Goal: Task Accomplishment & Management: Manage account settings

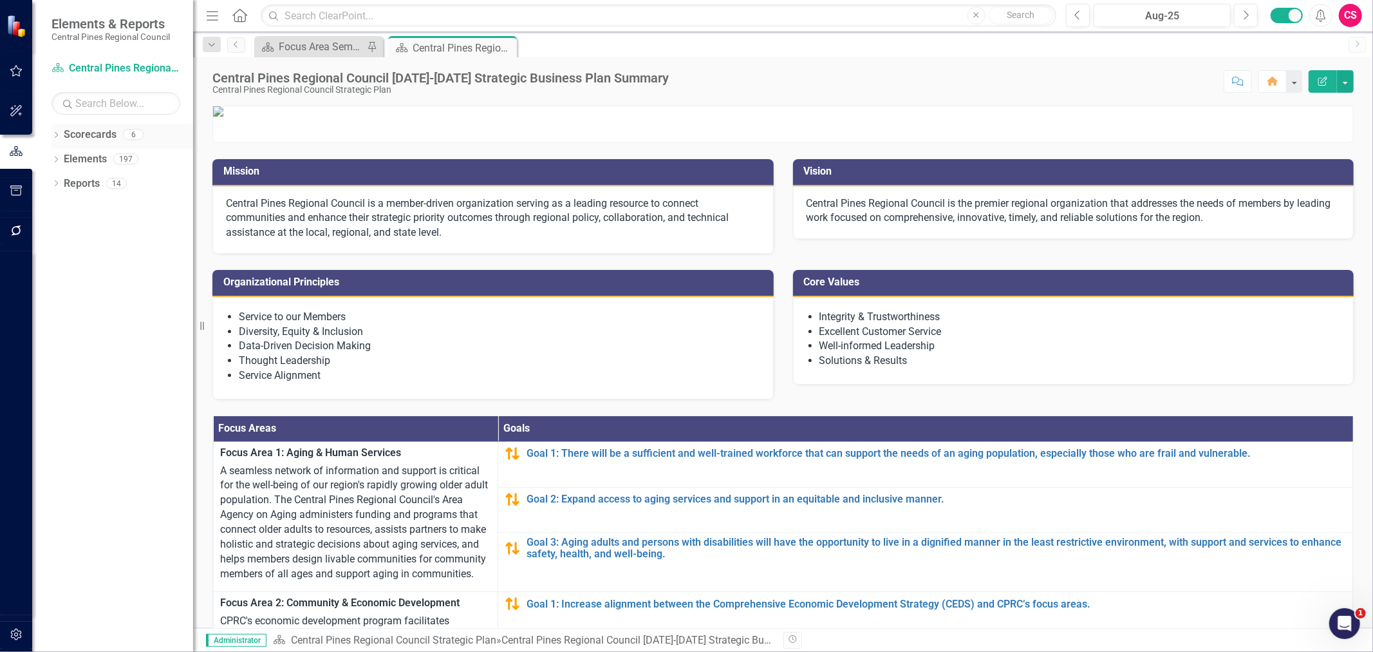
click at [54, 137] on icon "Dropdown" at bounding box center [56, 136] width 9 height 7
click at [63, 155] on div "Dropdown" at bounding box center [63, 159] width 10 height 11
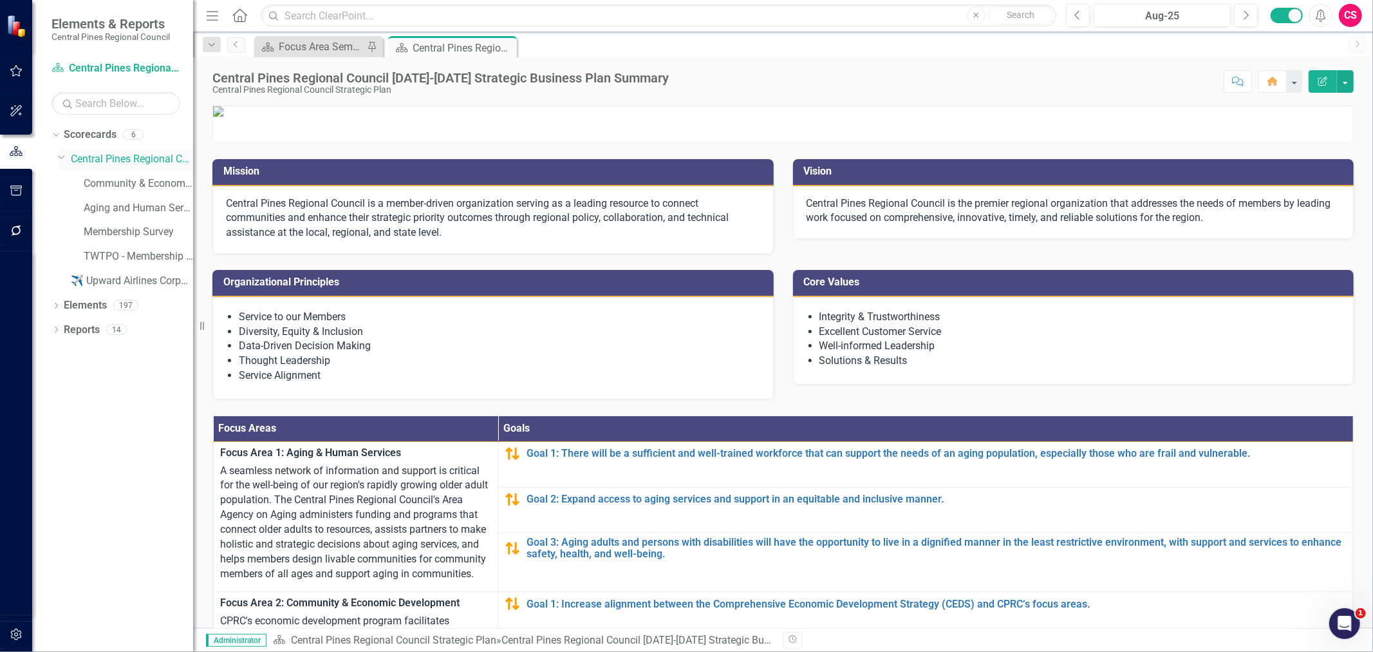
click at [61, 156] on icon "Dropdown" at bounding box center [62, 157] width 8 height 10
click at [61, 156] on icon "Dropdown" at bounding box center [63, 159] width 10 height 8
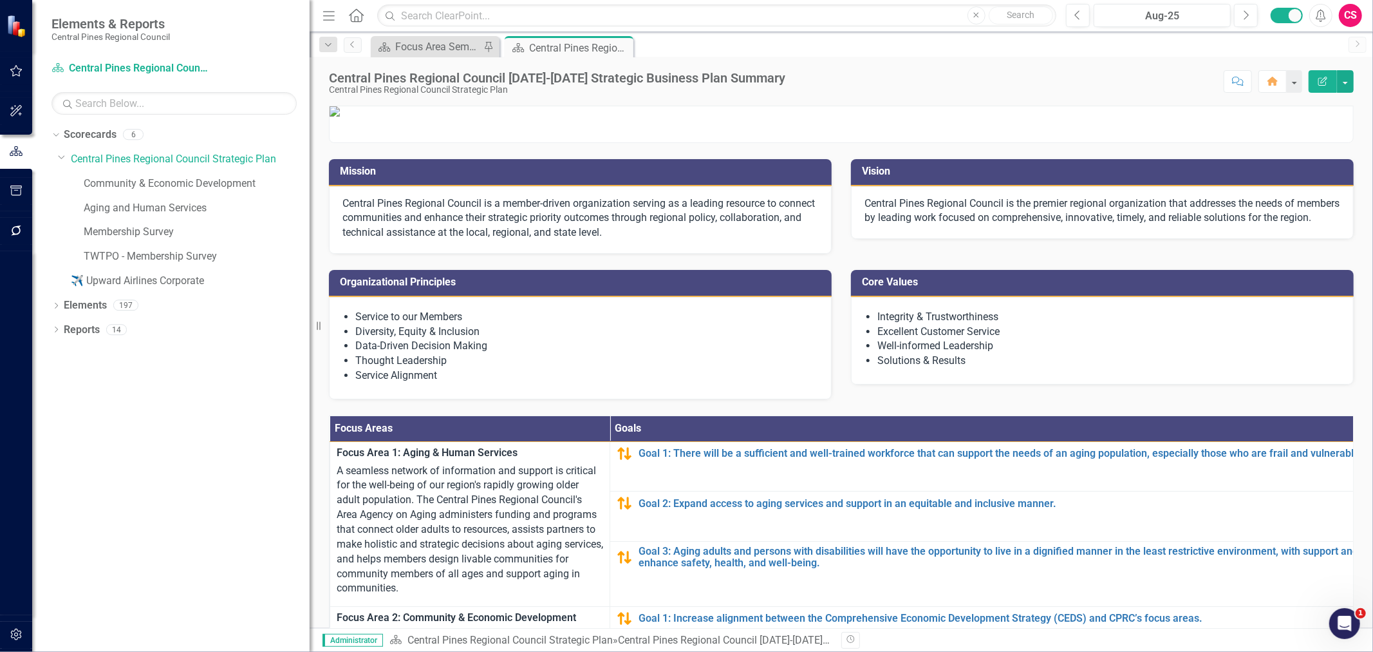
drag, startPoint x: 200, startPoint y: 192, endPoint x: 310, endPoint y: 179, distance: 110.2
click at [310, 179] on div "Resize" at bounding box center [315, 326] width 10 height 652
click at [126, 166] on link "Central Pines Regional Council Strategic Plan" at bounding box center [190, 159] width 239 height 15
click at [17, 234] on icon "button" at bounding box center [16, 230] width 10 height 10
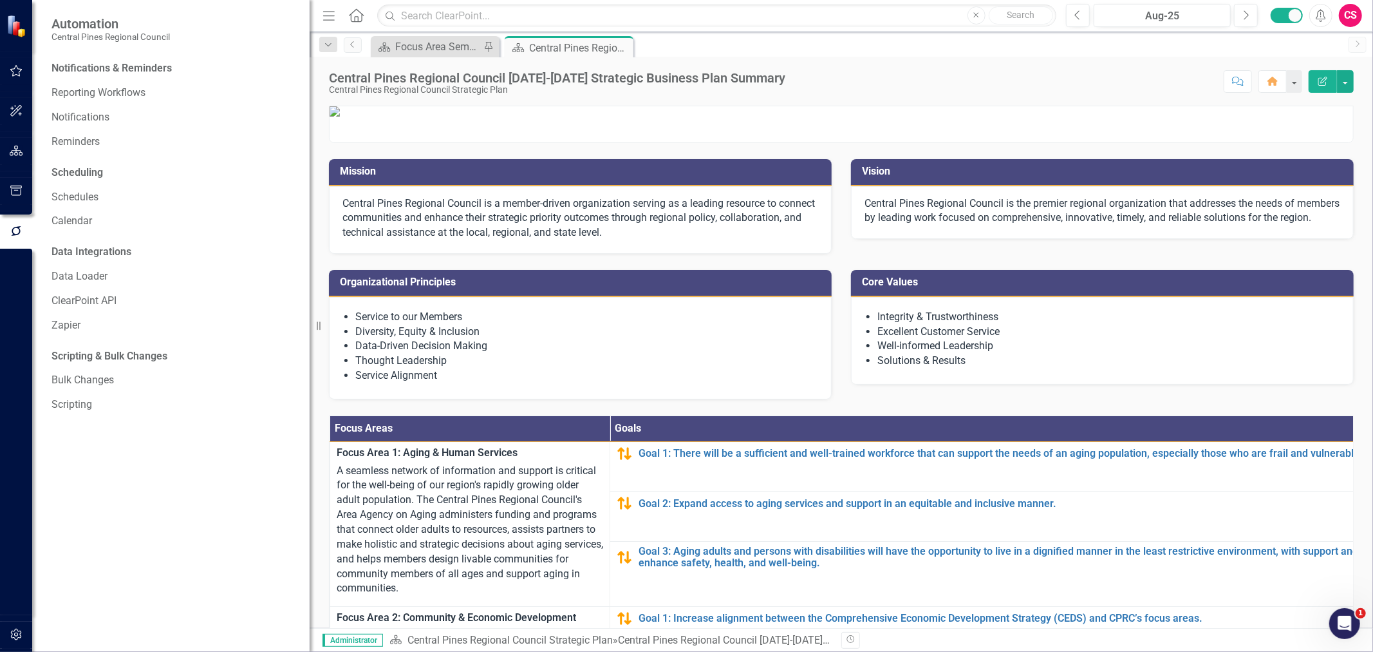
click at [85, 104] on div "Notifications & Reminders Reporting Workflows Notifications Reminders" at bounding box center [174, 105] width 245 height 94
click at [88, 97] on link "Reporting Workflows" at bounding box center [174, 93] width 245 height 15
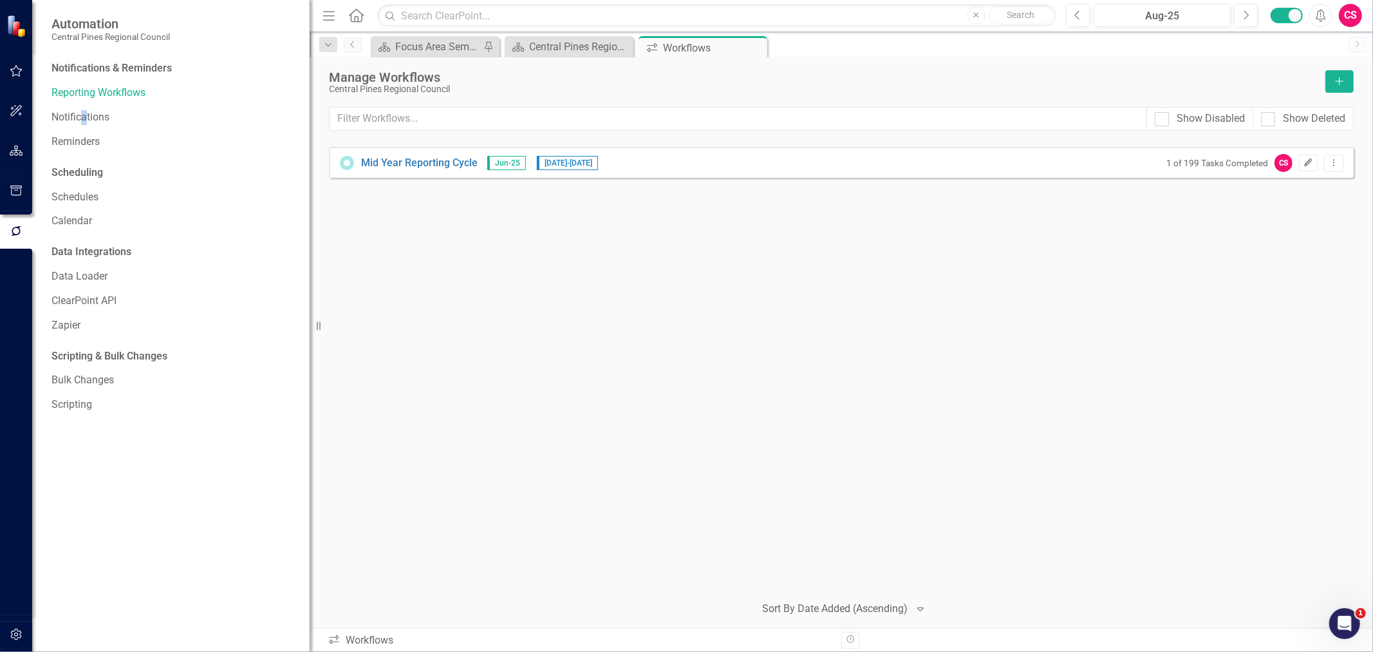
click at [1308, 162] on icon "button" at bounding box center [1309, 162] width 8 height 8
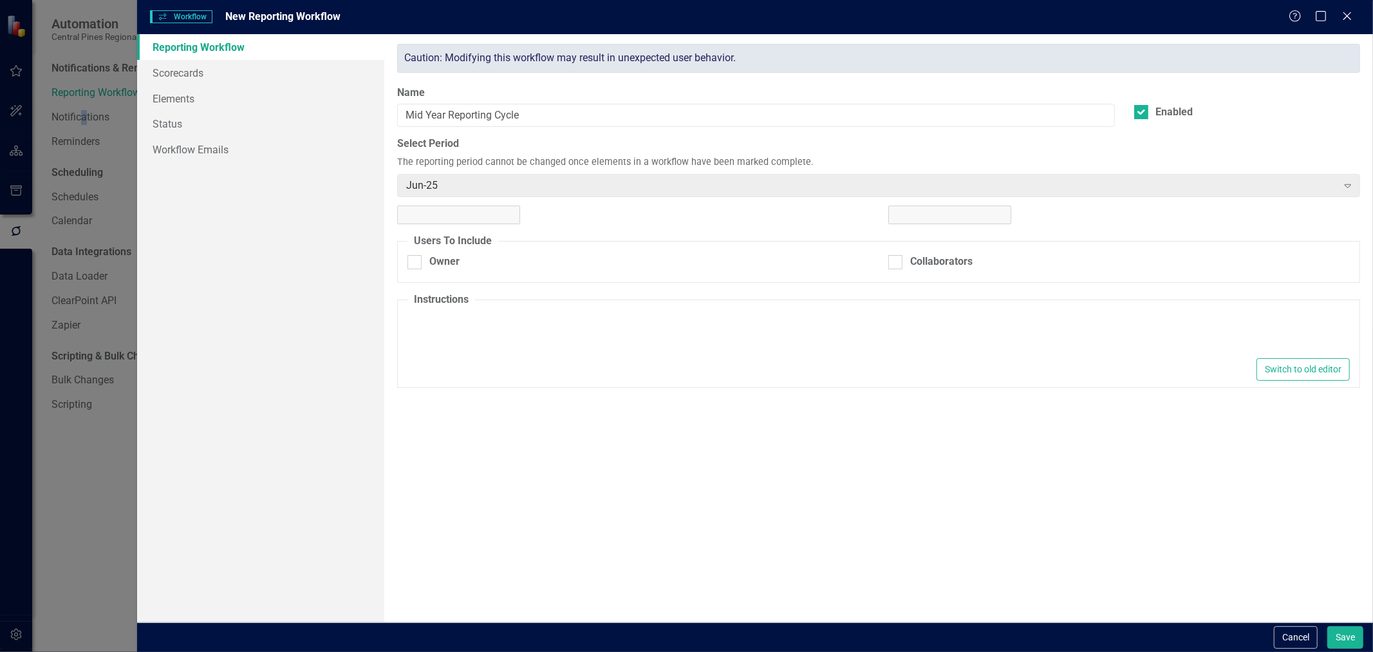
click at [1347, 17] on icon "Close" at bounding box center [1347, 16] width 13 height 10
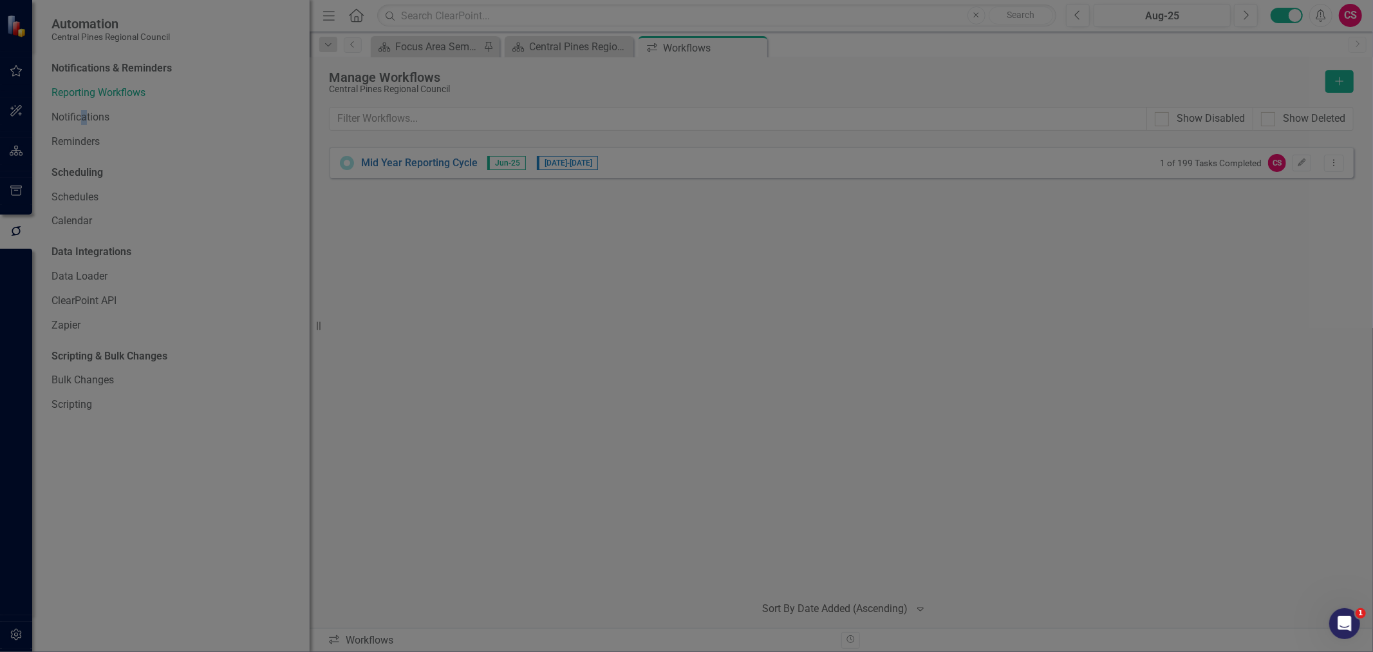
type textarea "<p>We are using ClearPoint for our last update in this strategic plan. Moving f…"
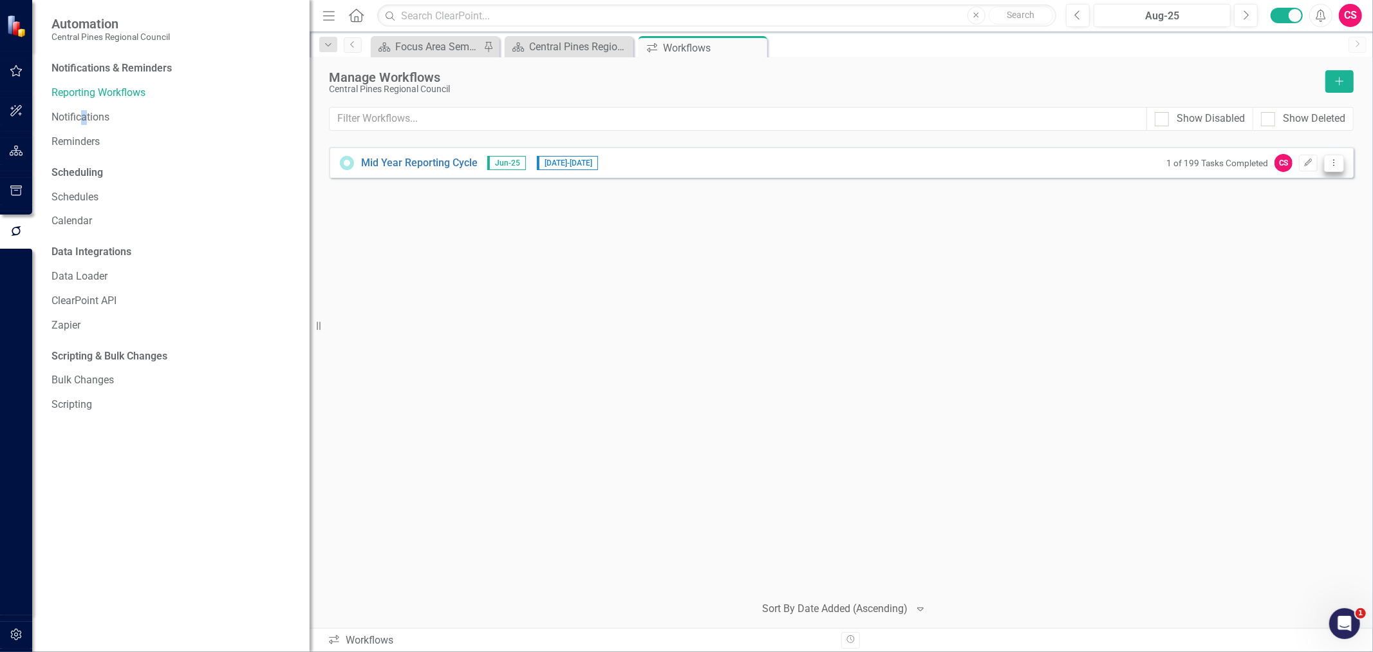
click at [1335, 171] on button "Dropdown Menu" at bounding box center [1335, 163] width 20 height 17
click at [1312, 180] on link "Preview Preview Workflow" at bounding box center [1284, 185] width 119 height 24
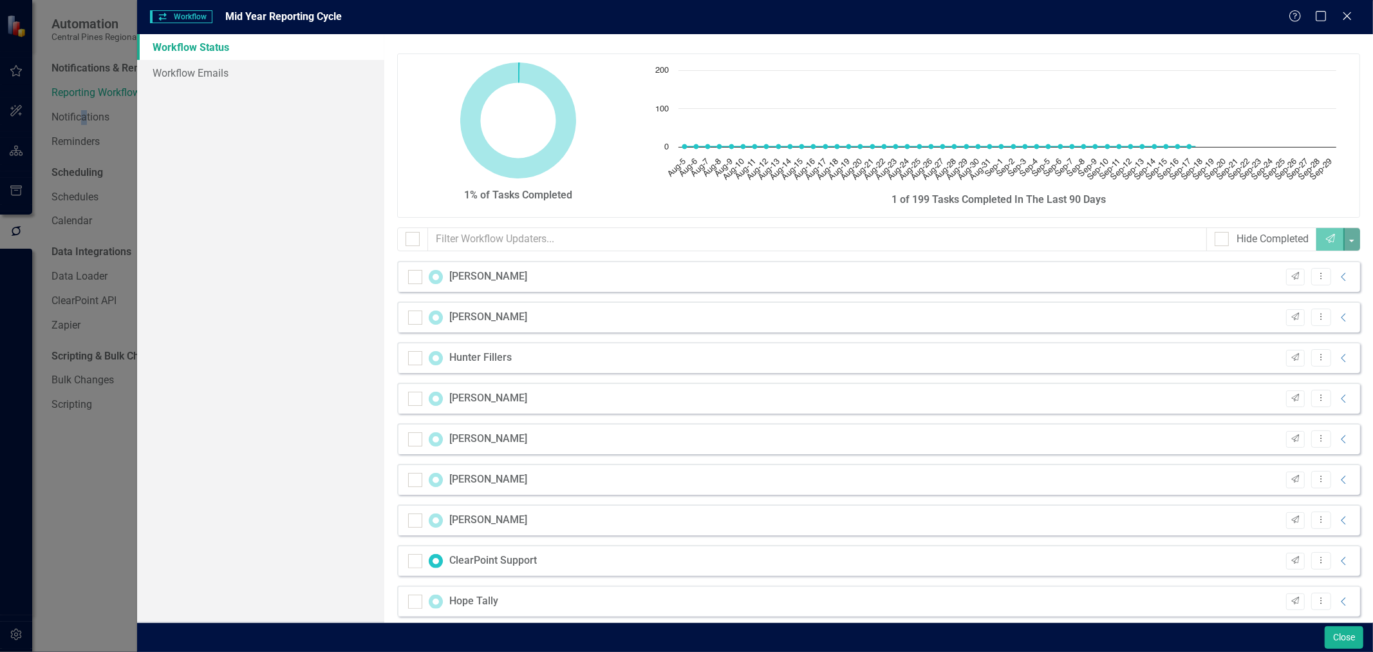
checkbox input "false"
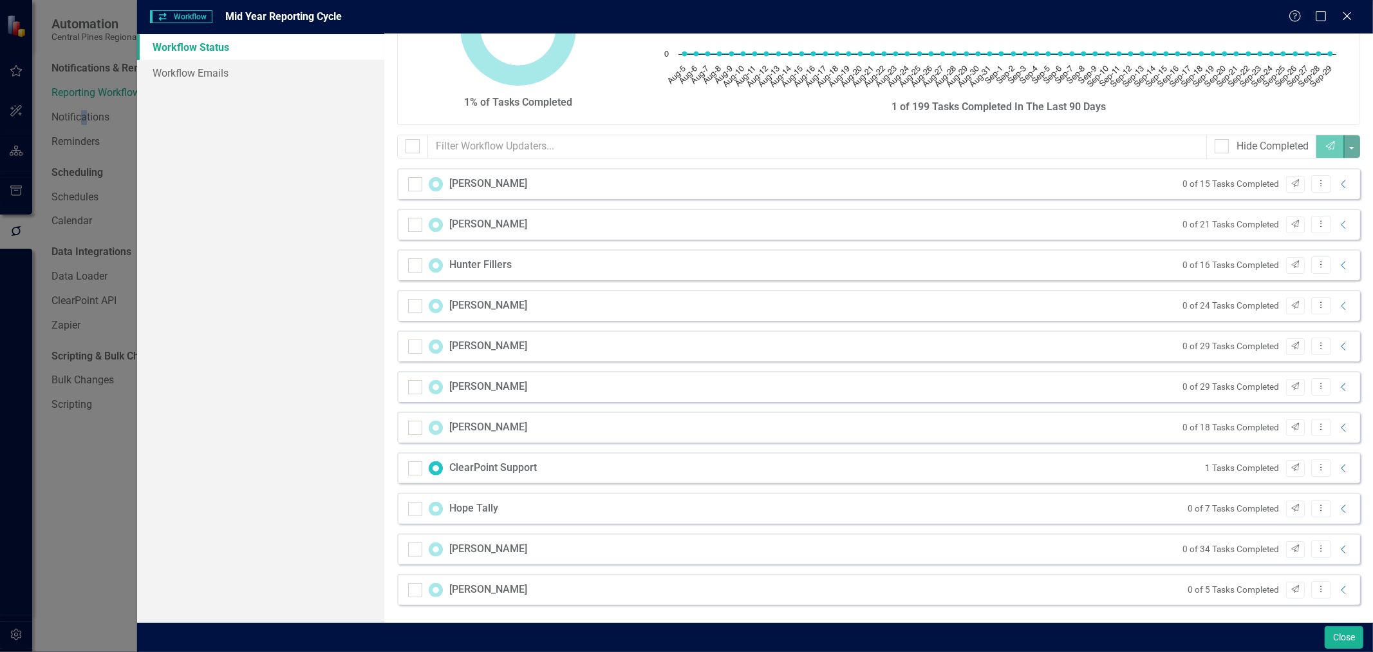
scroll to position [93, 0]
click at [1350, 15] on icon "Close" at bounding box center [1347, 16] width 16 height 12
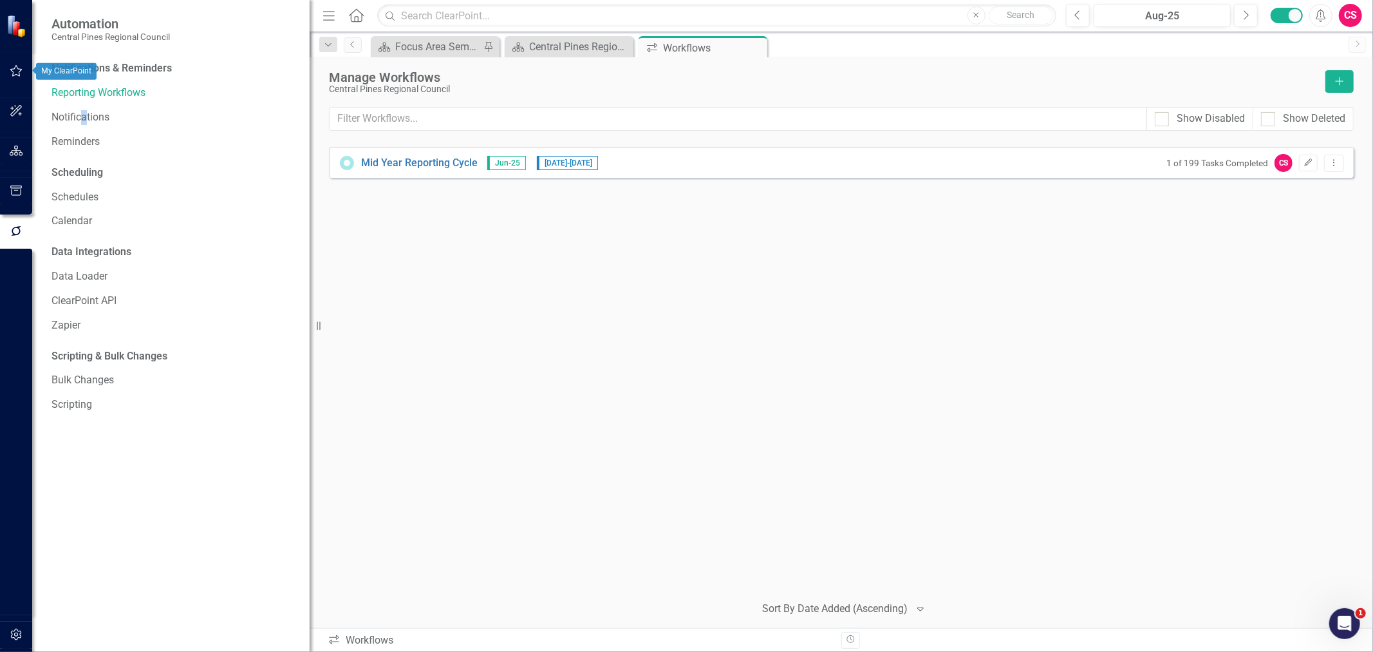
click at [17, 77] on button "button" at bounding box center [16, 71] width 29 height 27
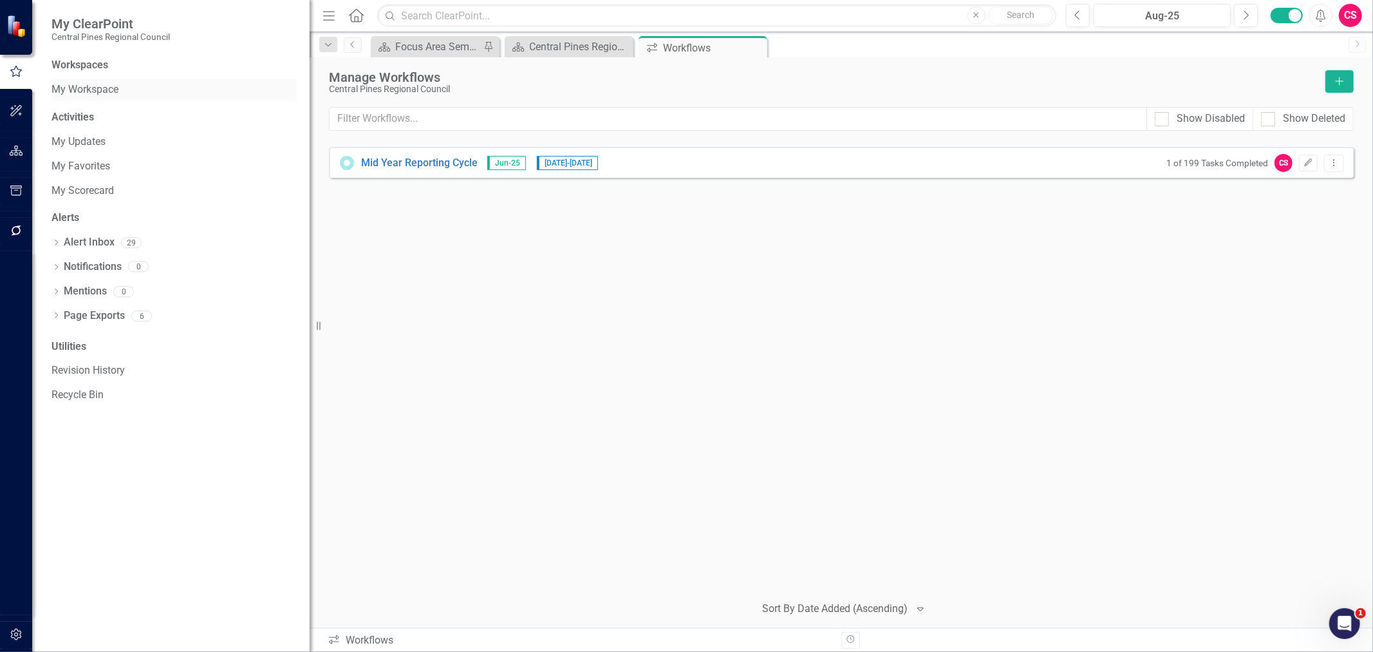
click at [60, 85] on link "My Workspace" at bounding box center [174, 89] width 245 height 15
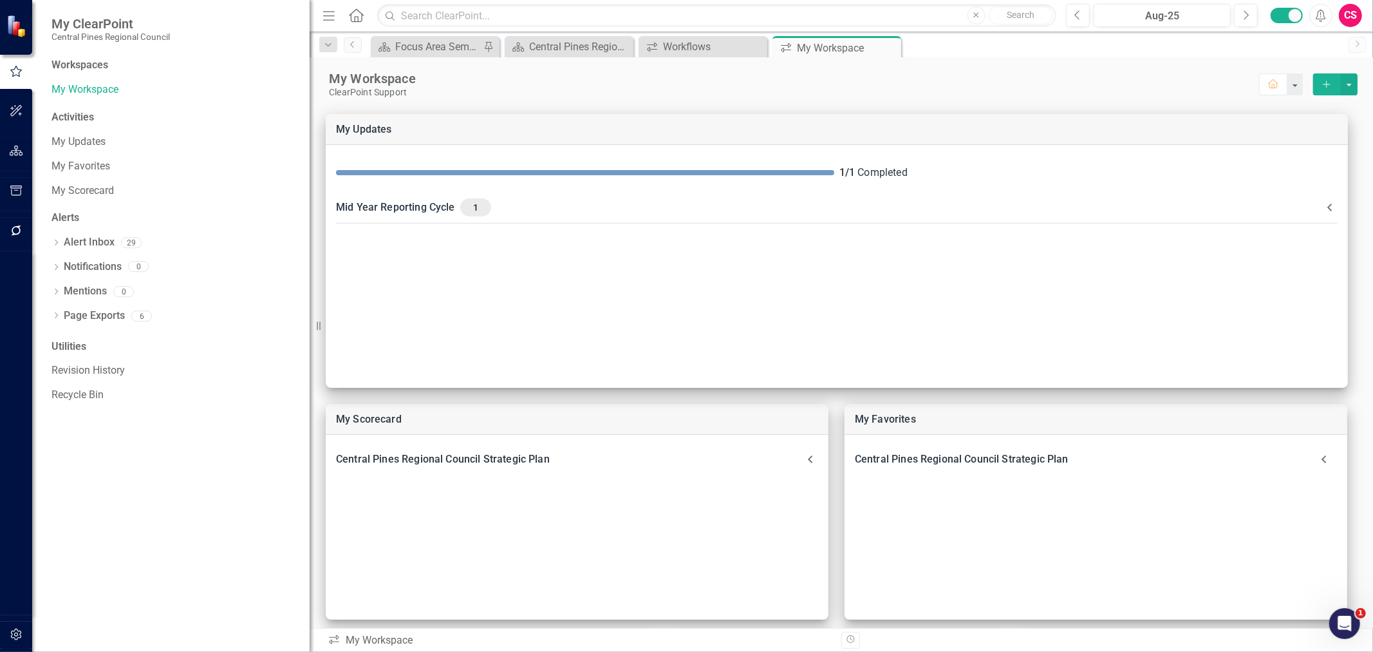
click at [17, 242] on button "button" at bounding box center [16, 231] width 29 height 27
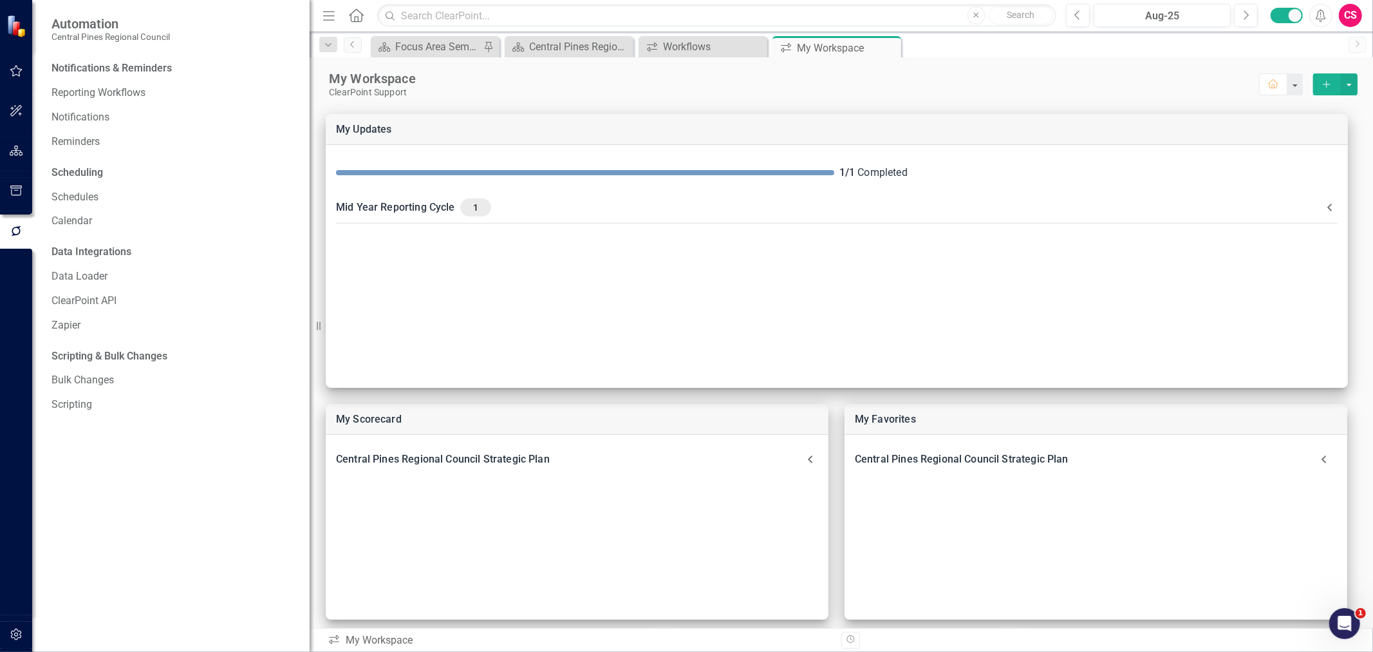
click at [15, 223] on button "button" at bounding box center [16, 231] width 32 height 21
click at [140, 92] on link "Reporting Workflows" at bounding box center [174, 93] width 245 height 15
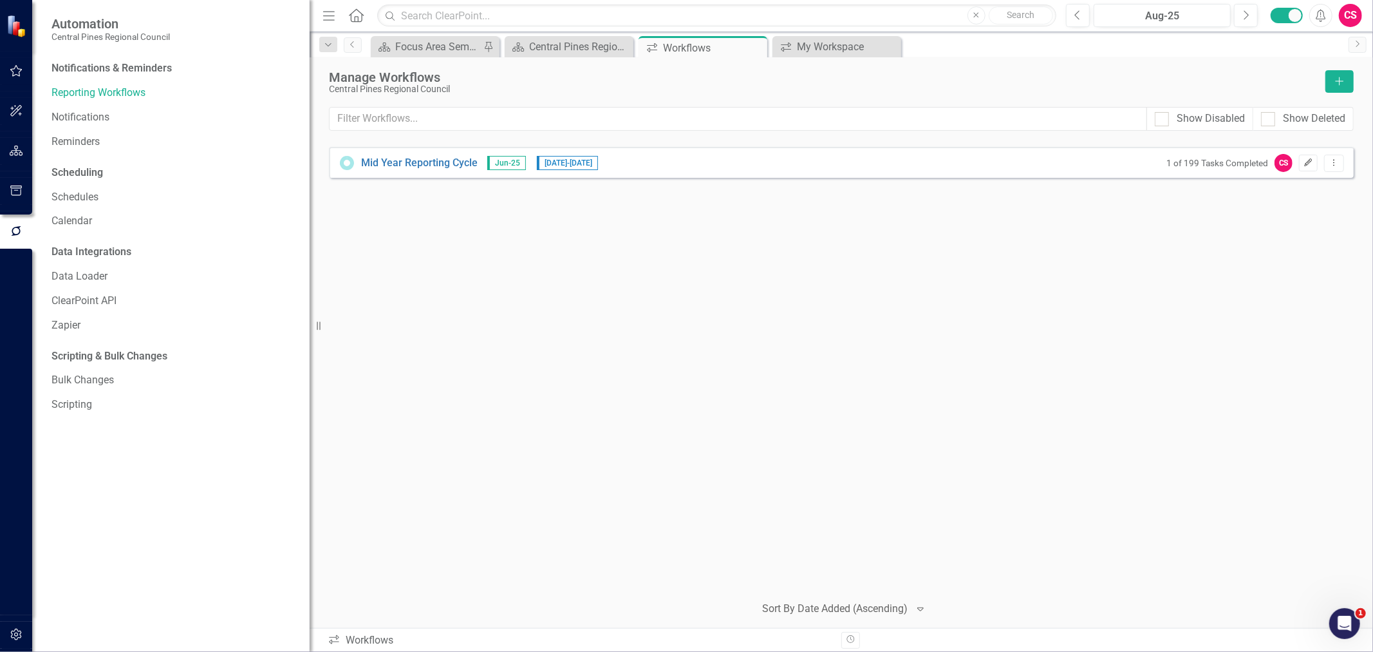
click at [1305, 169] on button "Edit" at bounding box center [1308, 163] width 19 height 17
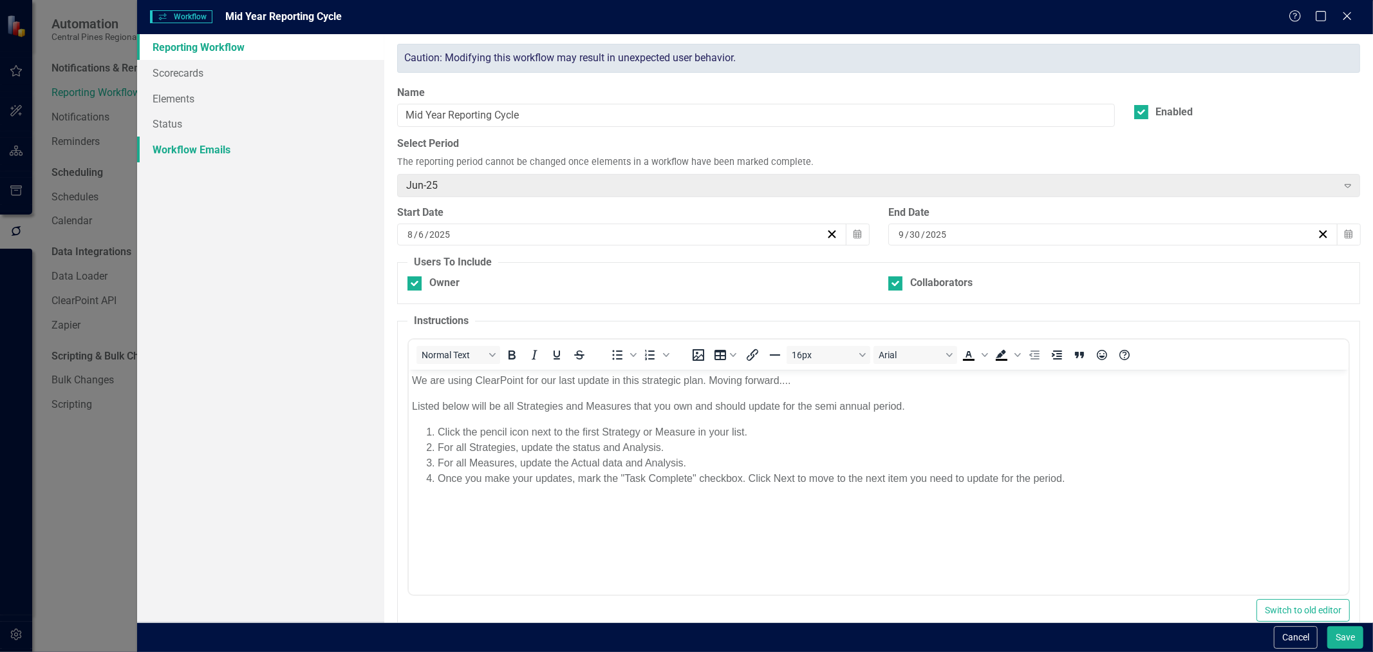
click at [285, 151] on link "Workflow Emails" at bounding box center [260, 150] width 247 height 26
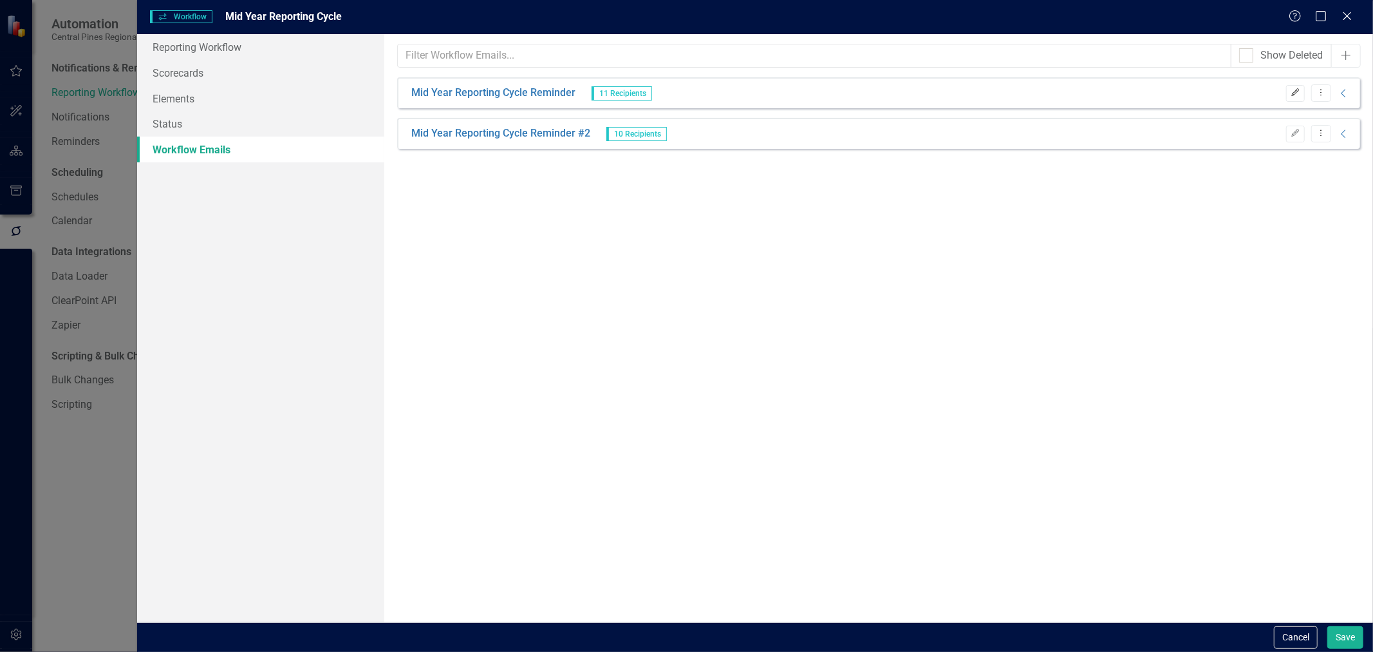
click at [1294, 95] on icon "Edit" at bounding box center [1296, 93] width 10 height 8
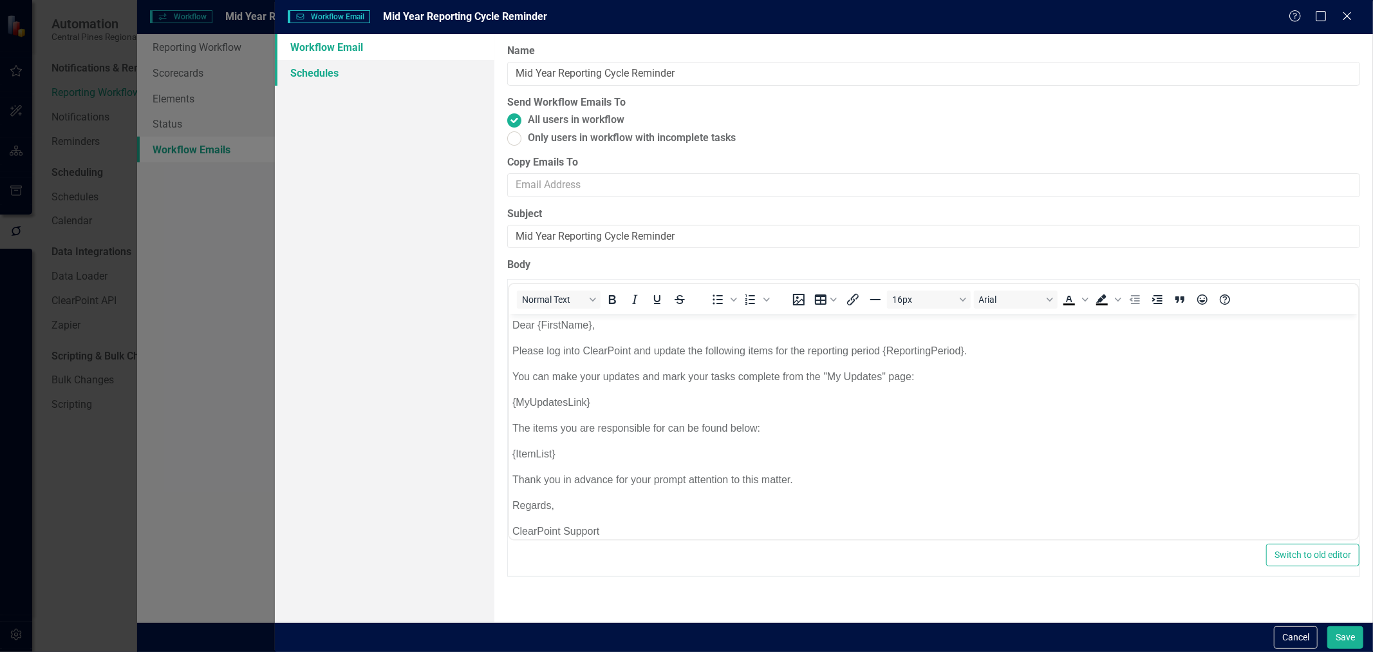
click at [422, 75] on link "Schedules" at bounding box center [385, 73] width 220 height 26
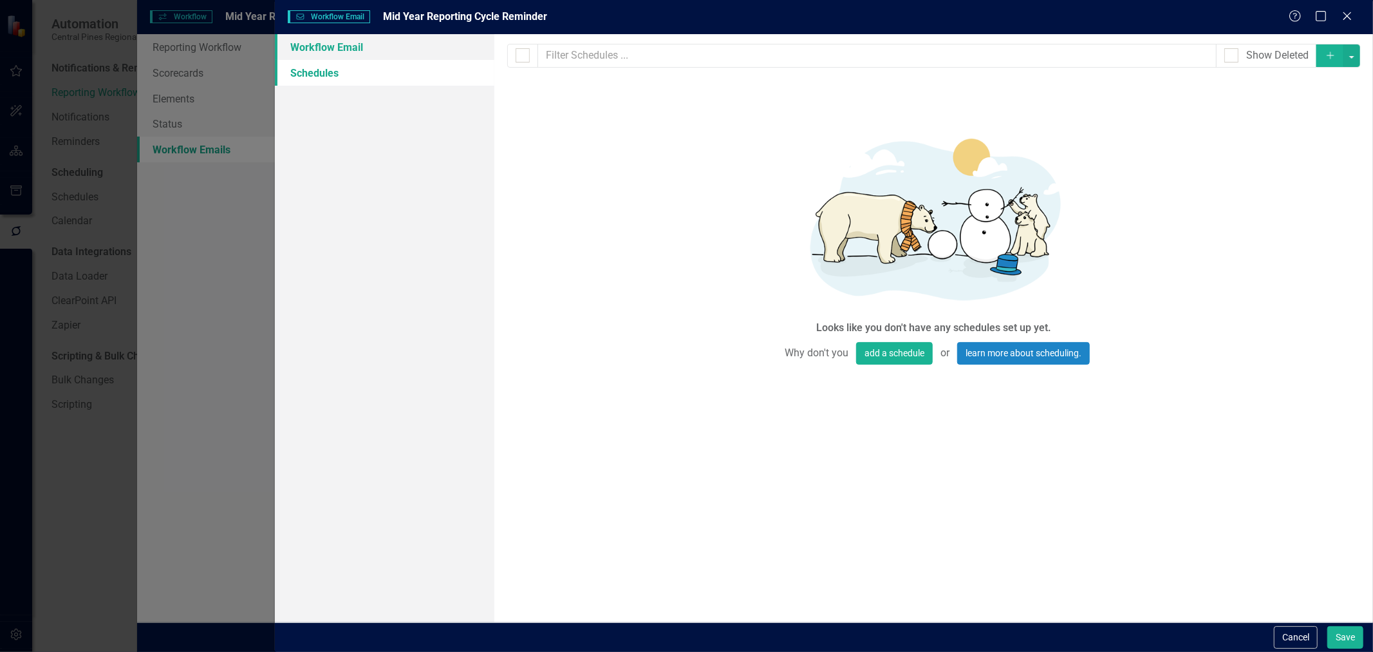
click at [444, 53] on link "Workflow Email" at bounding box center [385, 47] width 220 height 26
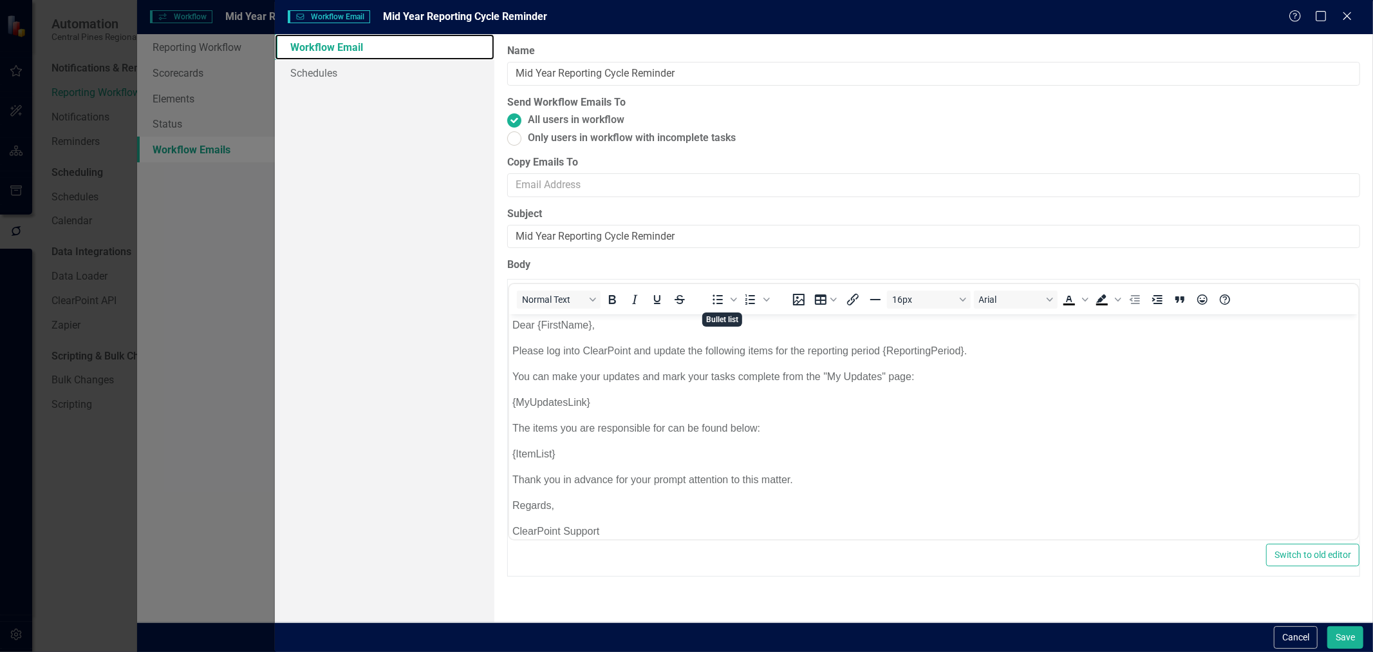
scroll to position [12, 0]
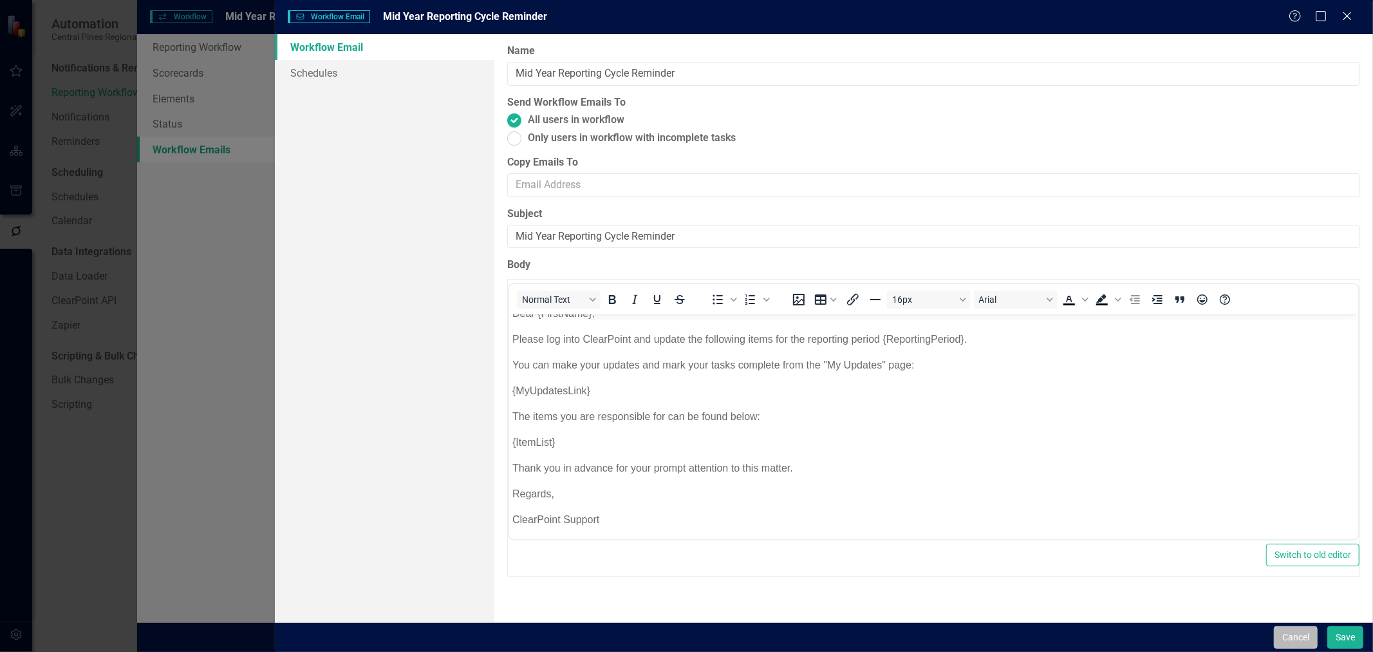
click at [1291, 634] on button "Cancel" at bounding box center [1296, 637] width 44 height 23
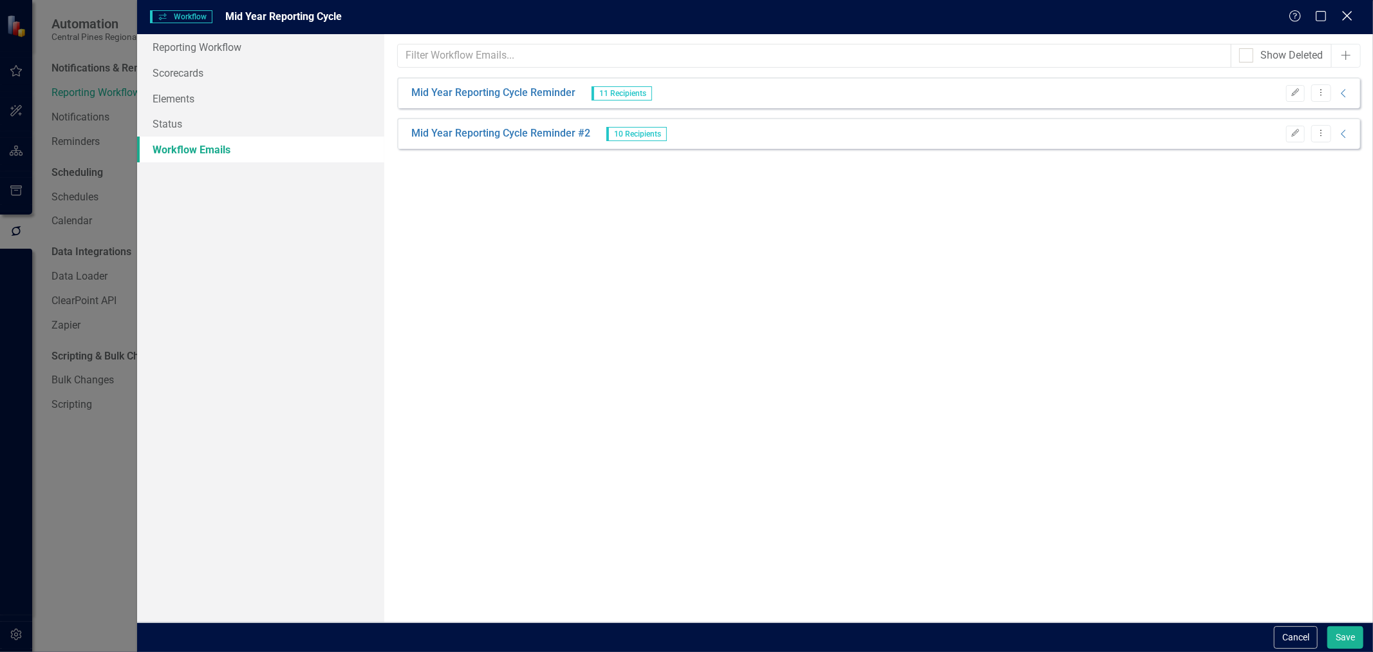
click at [1351, 13] on icon at bounding box center [1348, 16] width 10 height 10
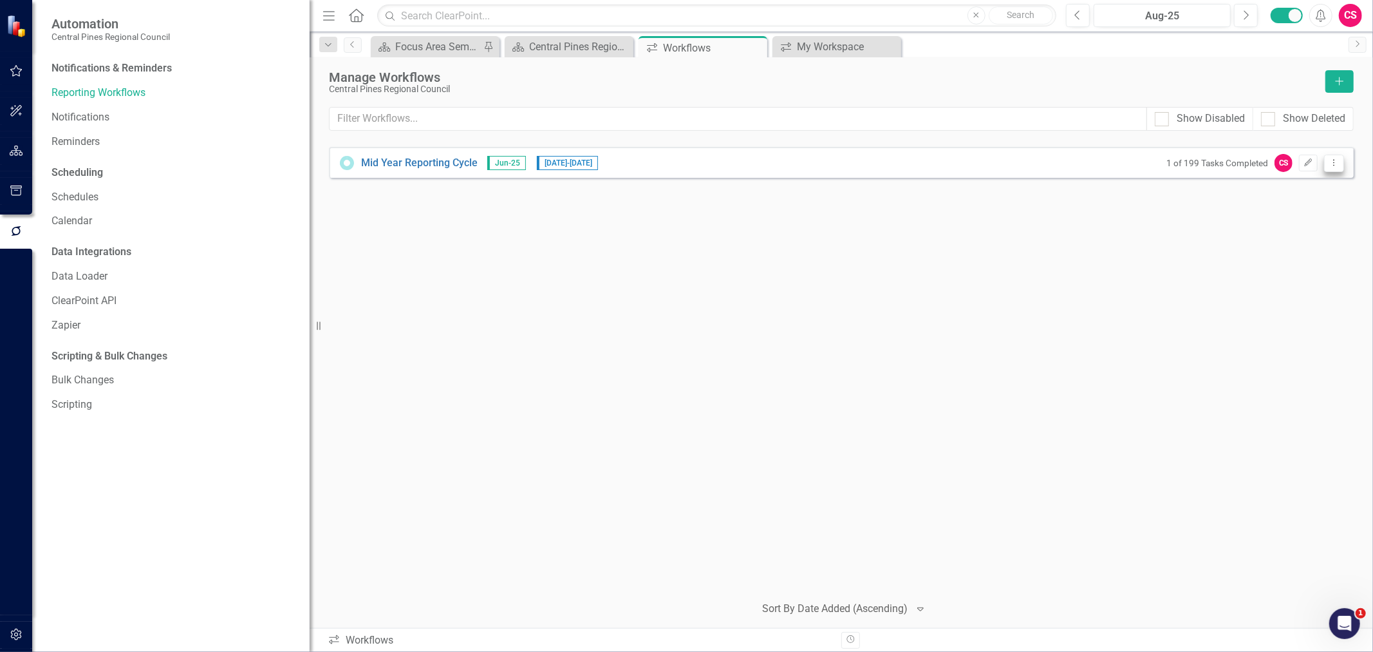
click at [1334, 162] on icon at bounding box center [1334, 162] width 1 height 6
click at [1296, 190] on link "Preview Preview Workflow" at bounding box center [1284, 185] width 119 height 24
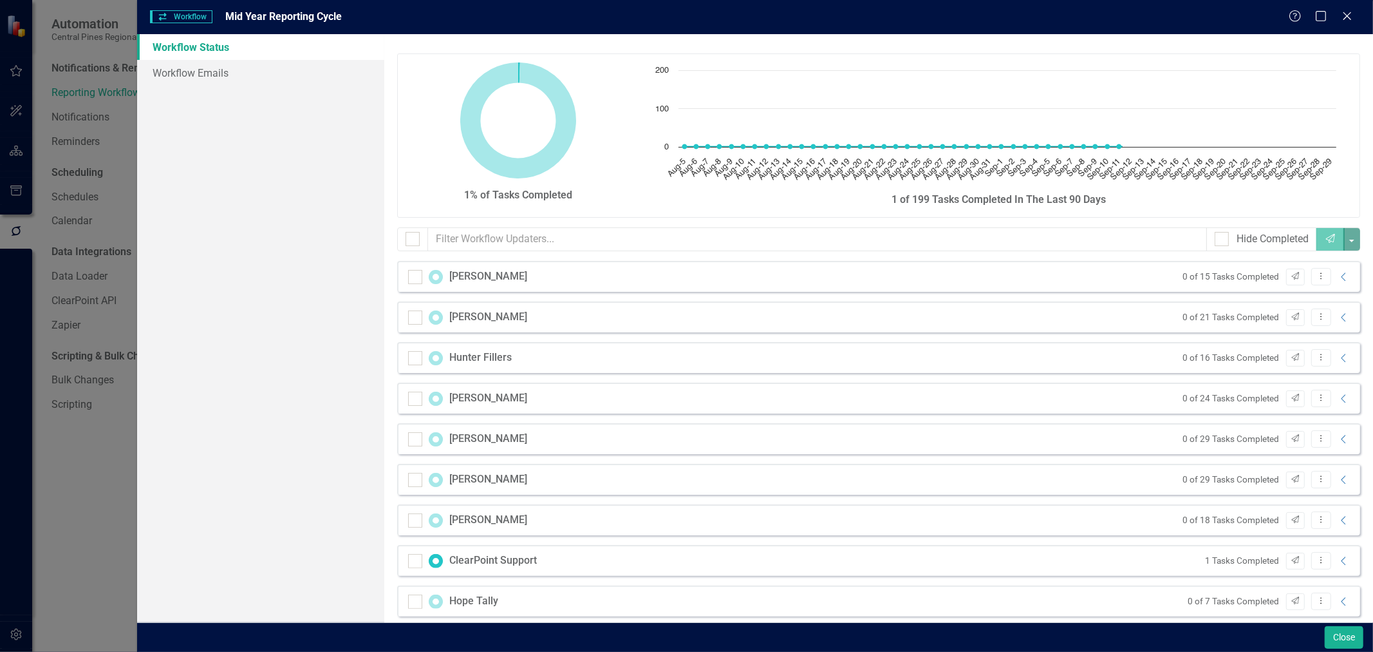
checkbox input "false"
click at [1338, 275] on icon "Collapse" at bounding box center [1344, 277] width 13 height 10
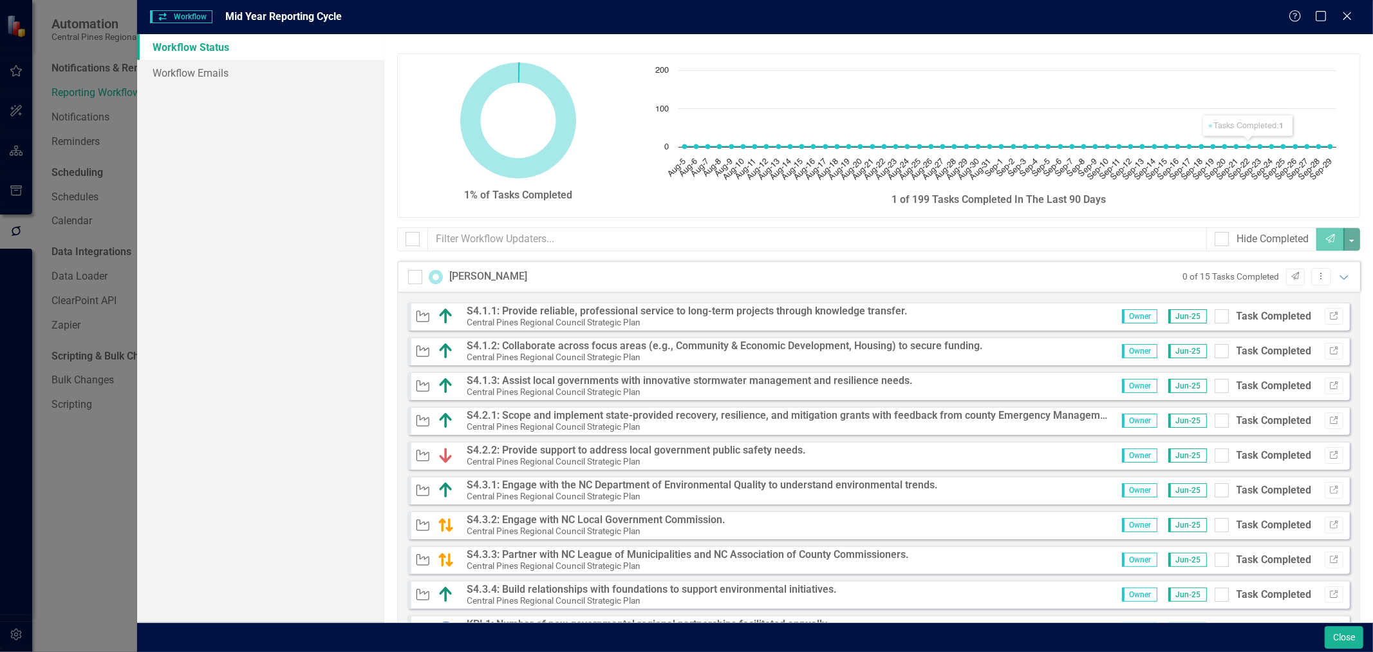
drag, startPoint x: 1350, startPoint y: 12, endPoint x: 913, endPoint y: 156, distance: 460.0
click at [1348, 14] on icon "Close" at bounding box center [1347, 16] width 13 height 10
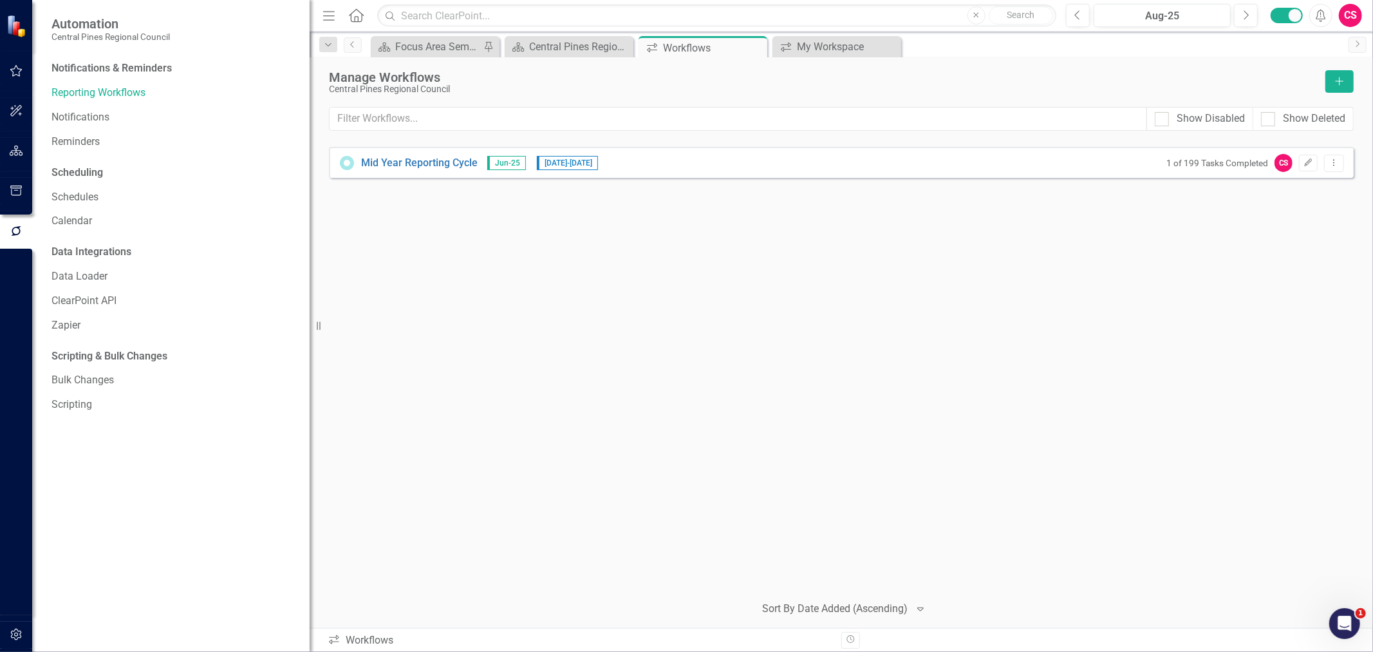
click at [14, 149] on icon "button" at bounding box center [17, 151] width 14 height 10
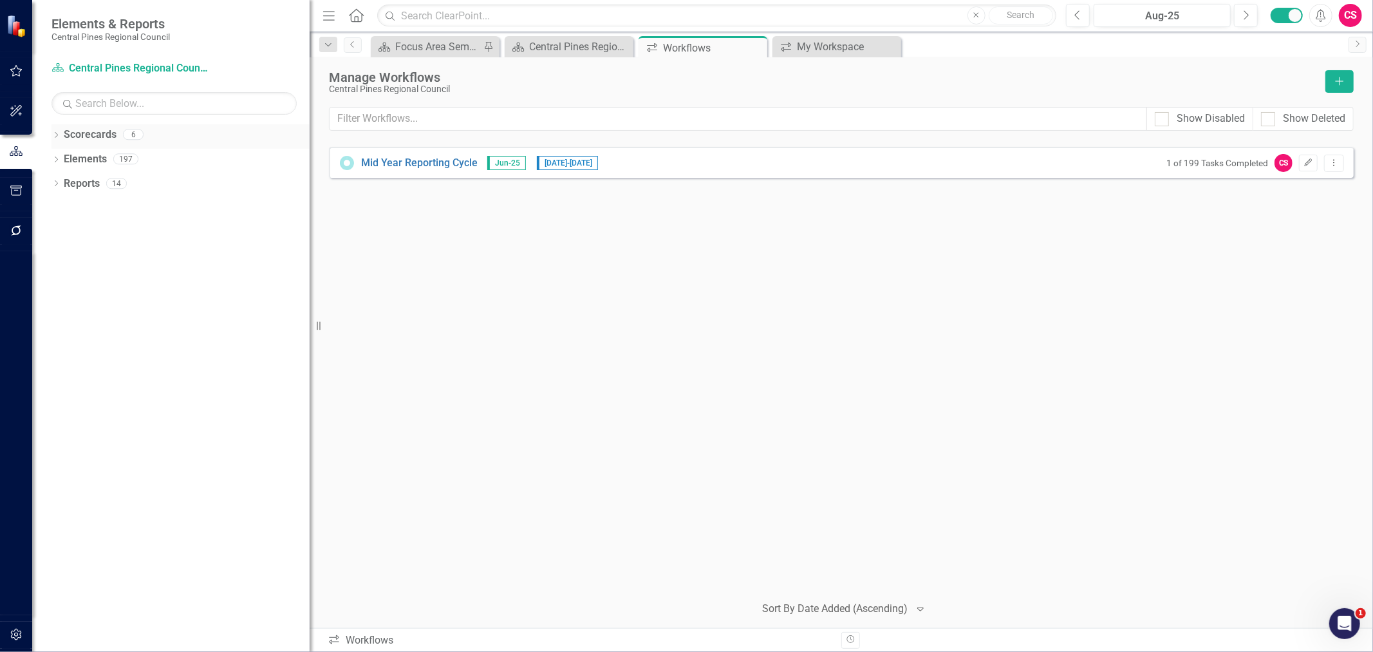
click at [53, 135] on icon "Dropdown" at bounding box center [56, 136] width 9 height 7
click at [136, 66] on link "Scorecard Central Pines Regional Council Strategic Plan" at bounding box center [132, 68] width 161 height 15
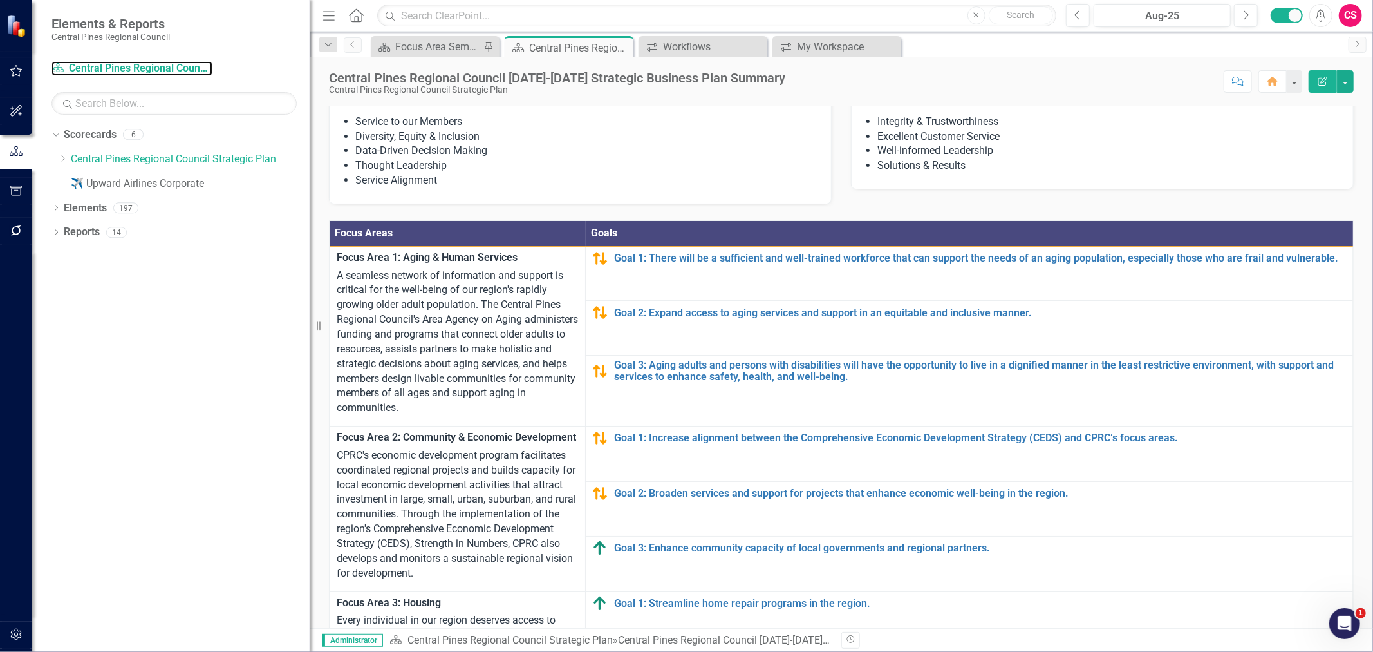
scroll to position [196, 0]
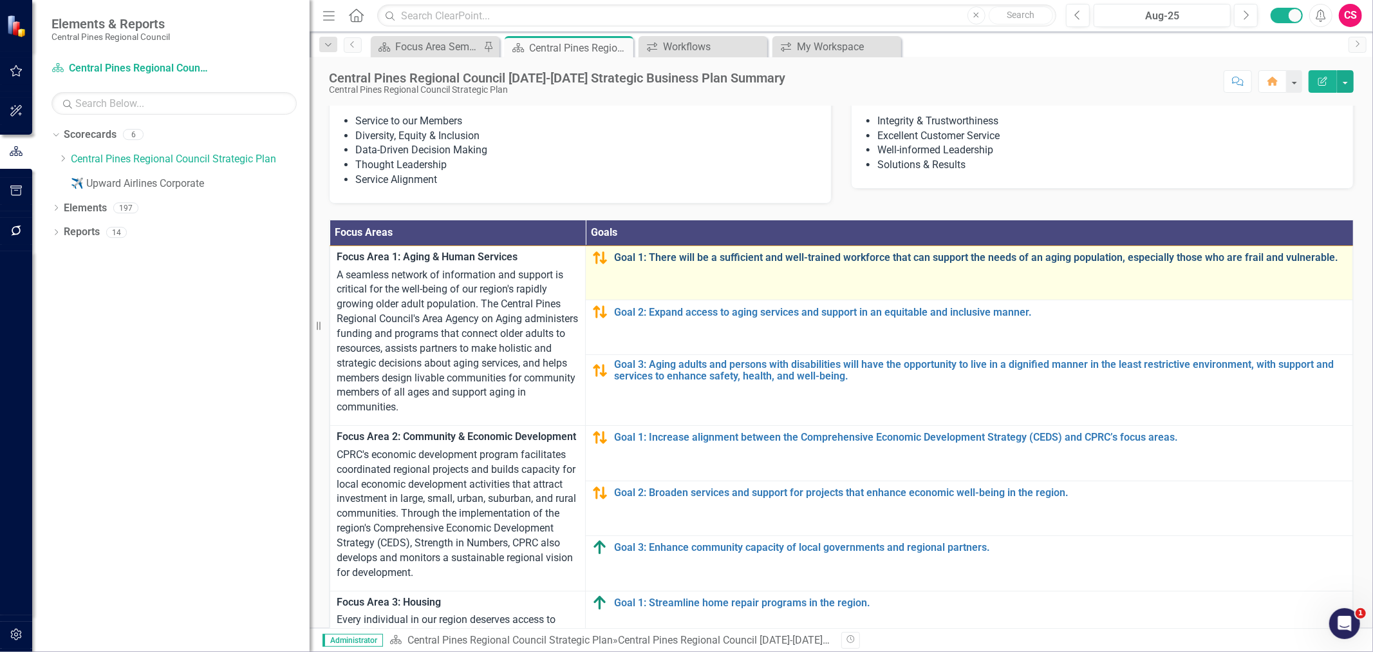
click at [704, 263] on link "Goal 1: There will be a sufficient and well-trained workforce that can support …" at bounding box center [980, 258] width 732 height 12
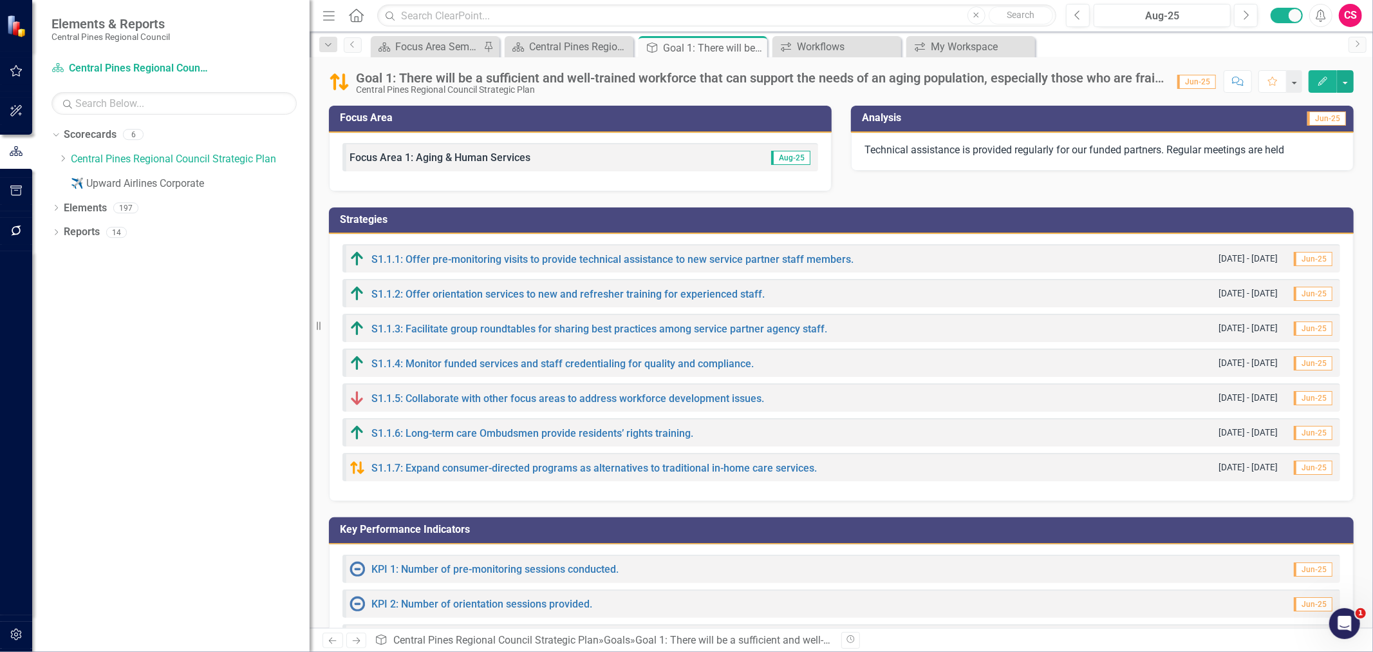
scroll to position [160, 0]
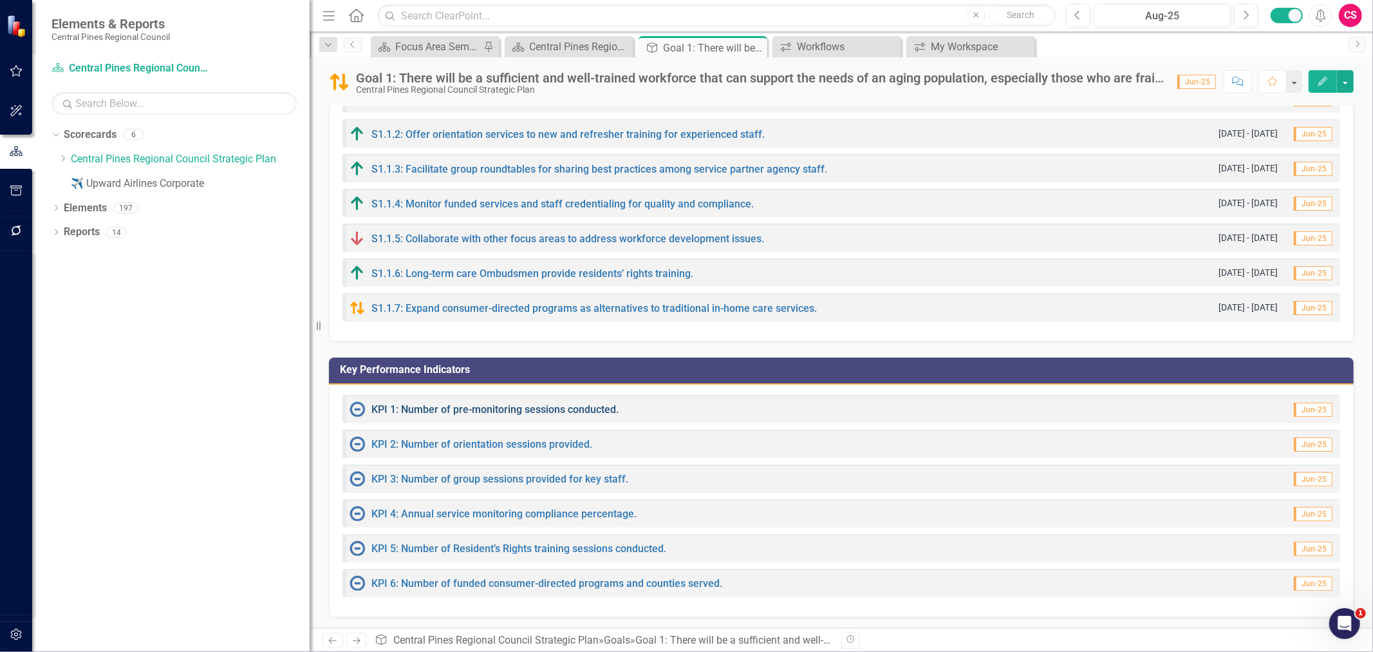
click at [525, 407] on link "KPI 1: Number of pre-monitoring sessions conducted." at bounding box center [495, 409] width 247 height 12
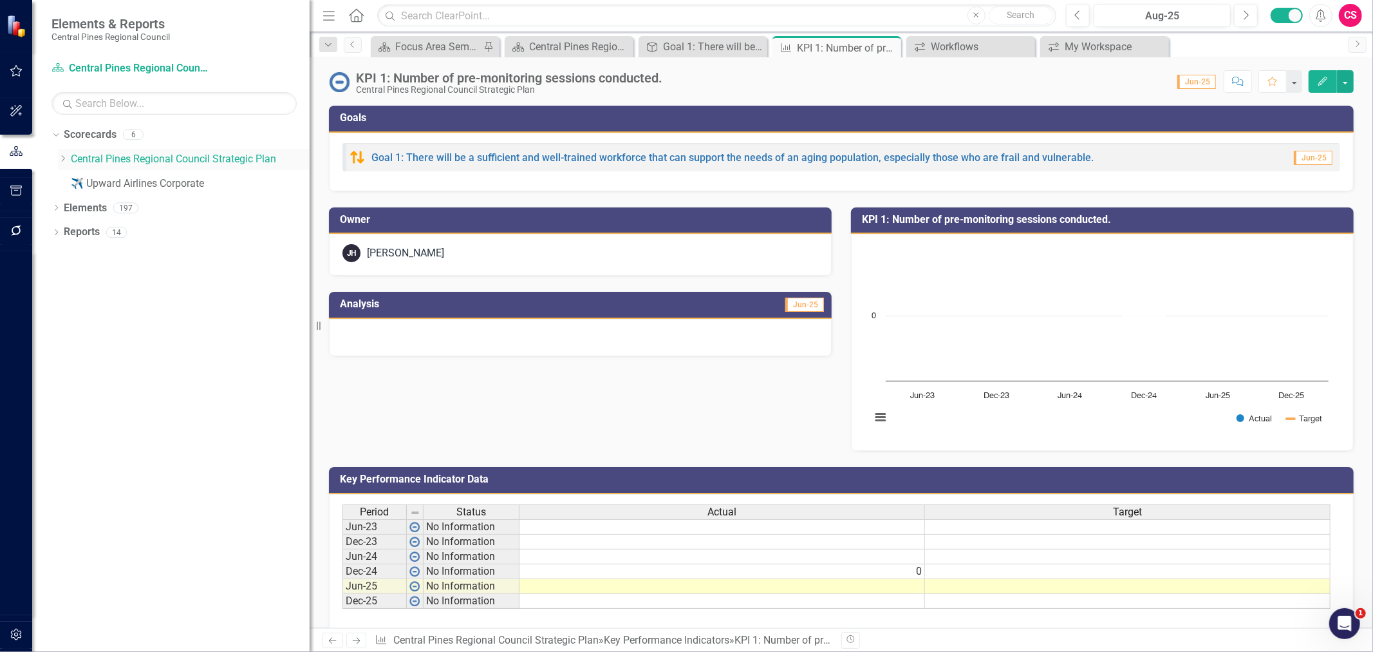
click at [62, 158] on icon "Dropdown" at bounding box center [63, 159] width 10 height 8
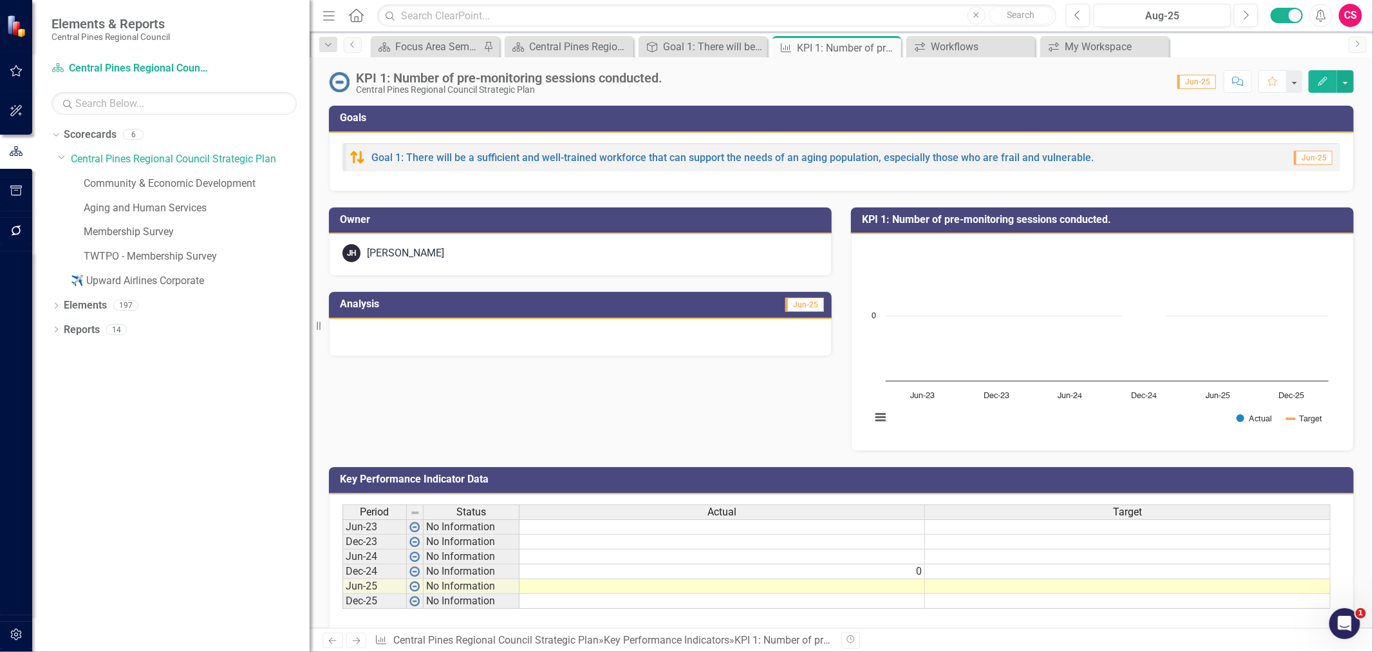
click at [12, 225] on icon "button" at bounding box center [17, 230] width 14 height 10
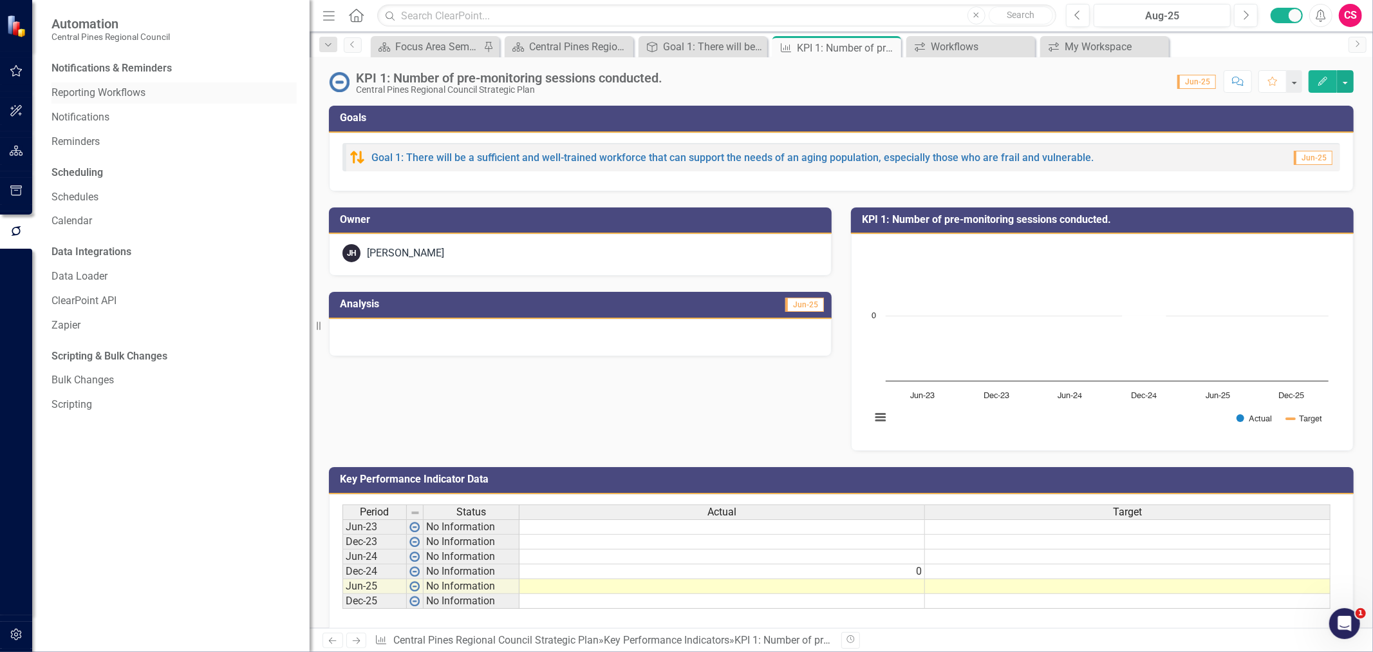
click at [137, 90] on link "Reporting Workflows" at bounding box center [174, 93] width 245 height 15
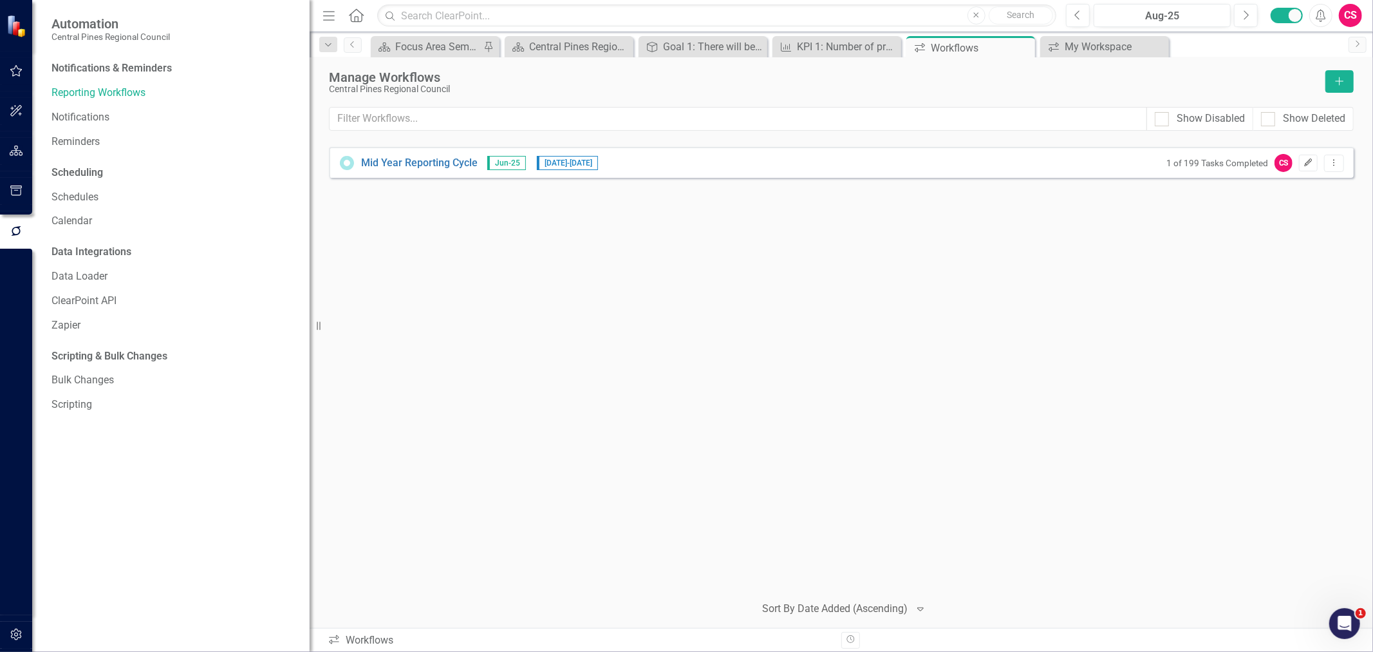
click at [1305, 161] on icon "Edit" at bounding box center [1309, 163] width 10 height 8
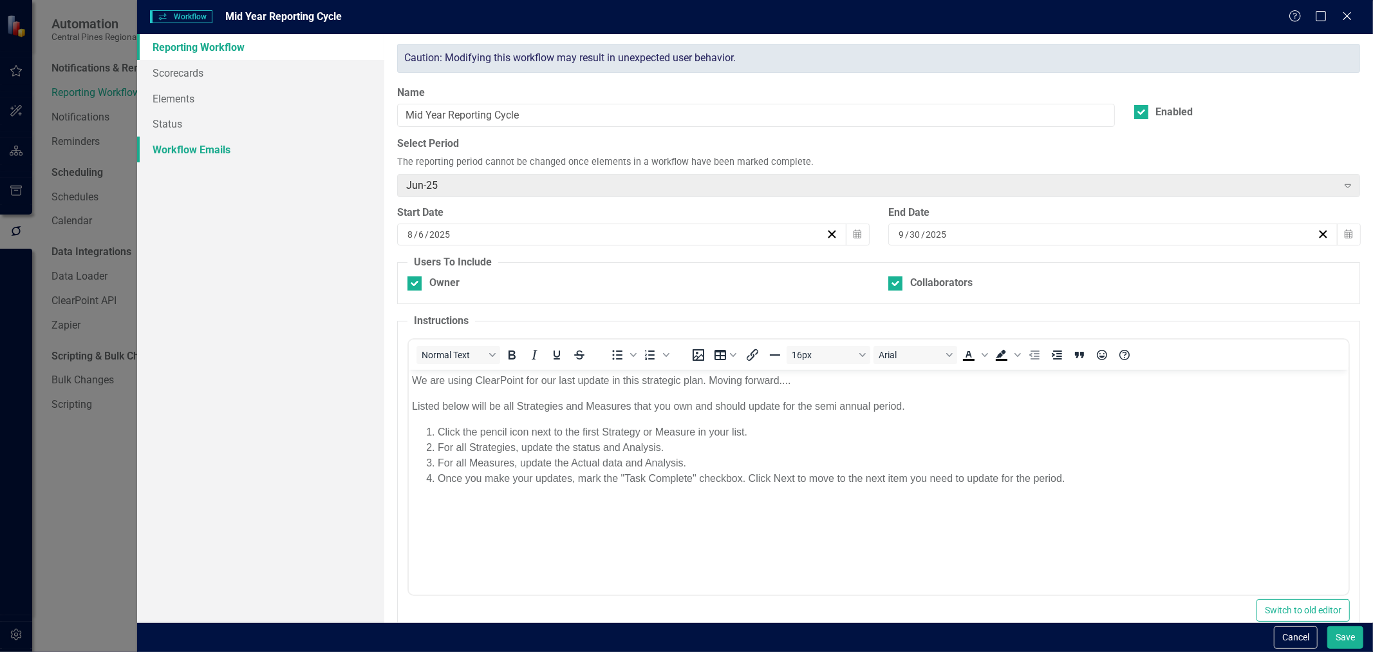
click at [236, 153] on link "Workflow Emails" at bounding box center [260, 150] width 247 height 26
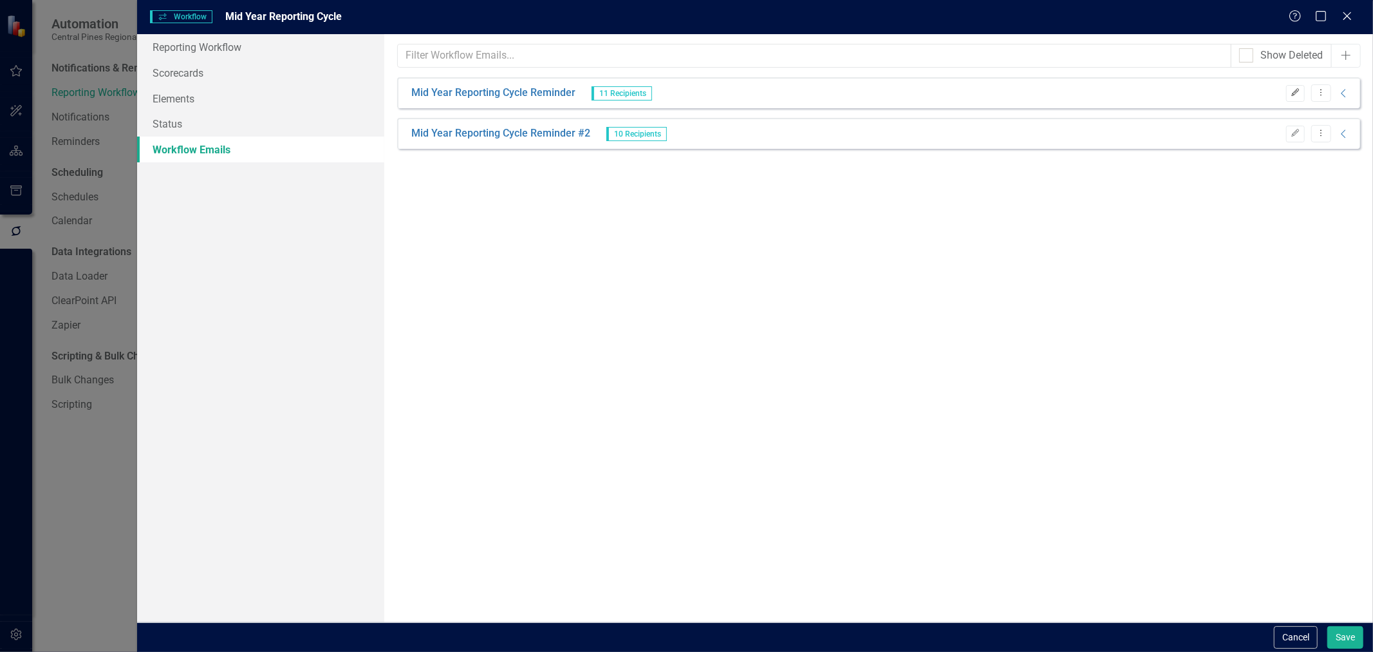
click at [1287, 93] on button "Edit" at bounding box center [1296, 93] width 19 height 17
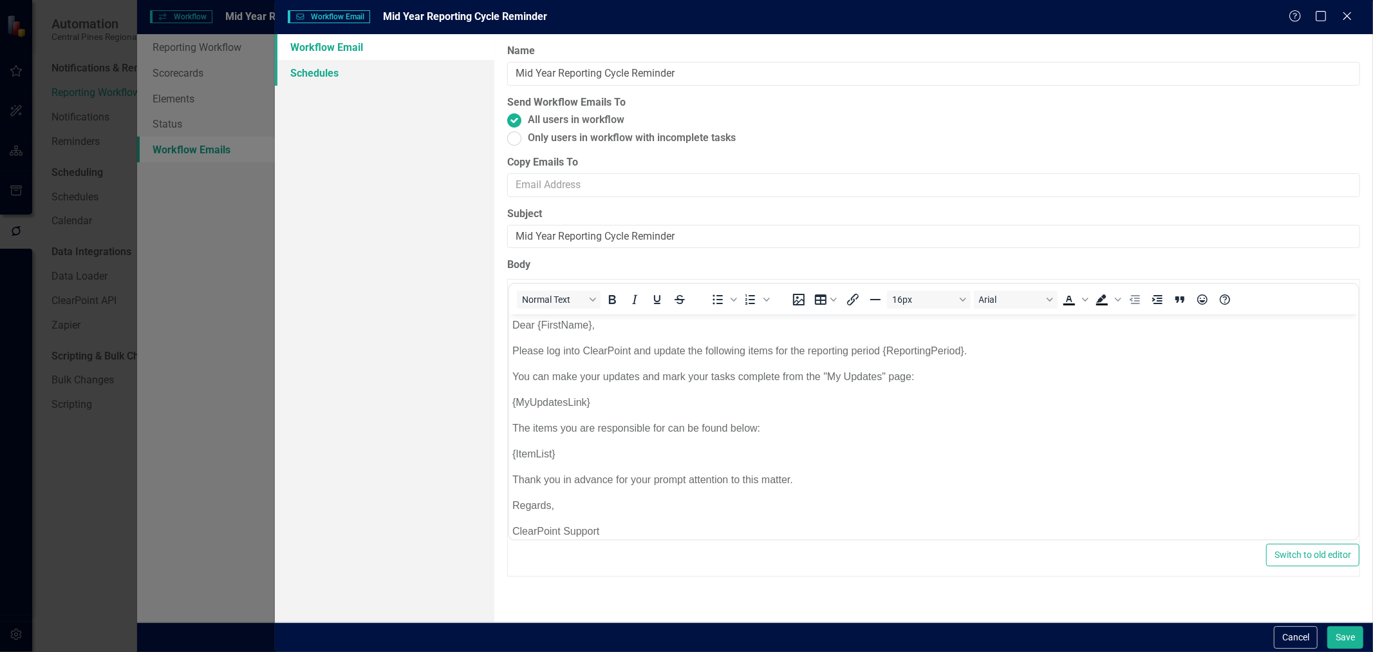
click at [419, 80] on link "Schedules" at bounding box center [385, 73] width 220 height 26
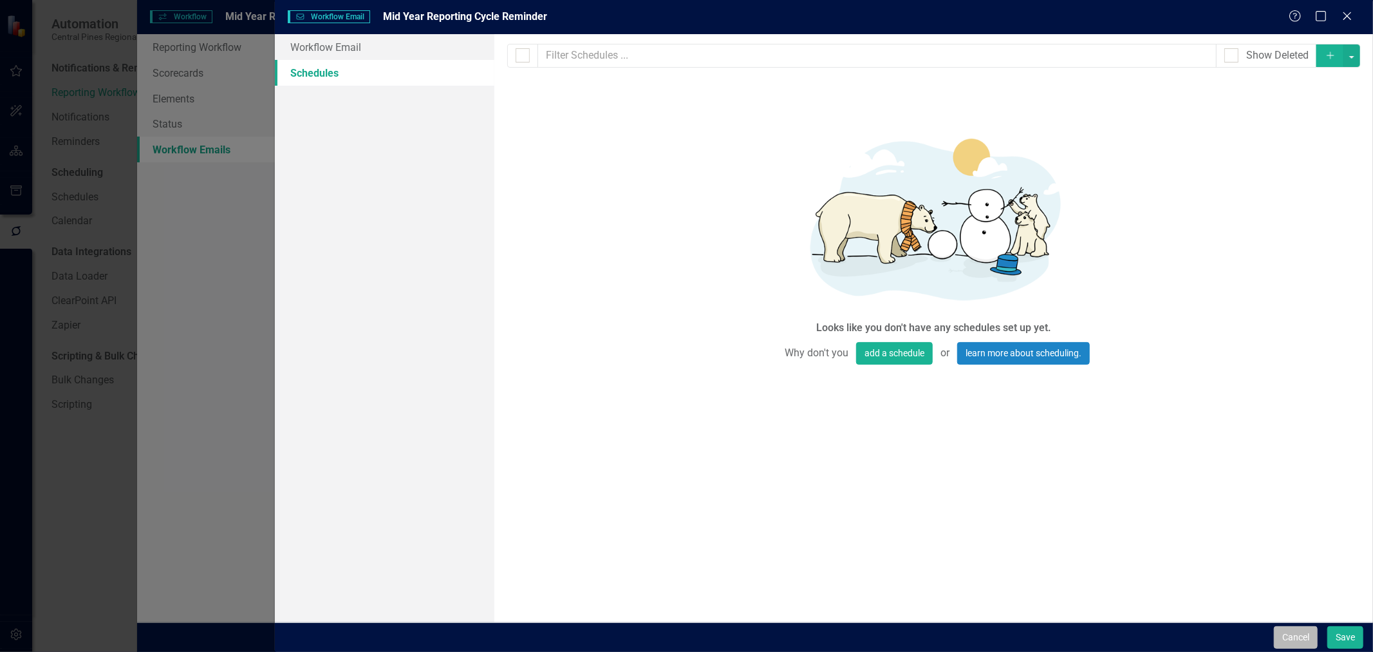
click at [1286, 633] on button "Cancel" at bounding box center [1296, 637] width 44 height 23
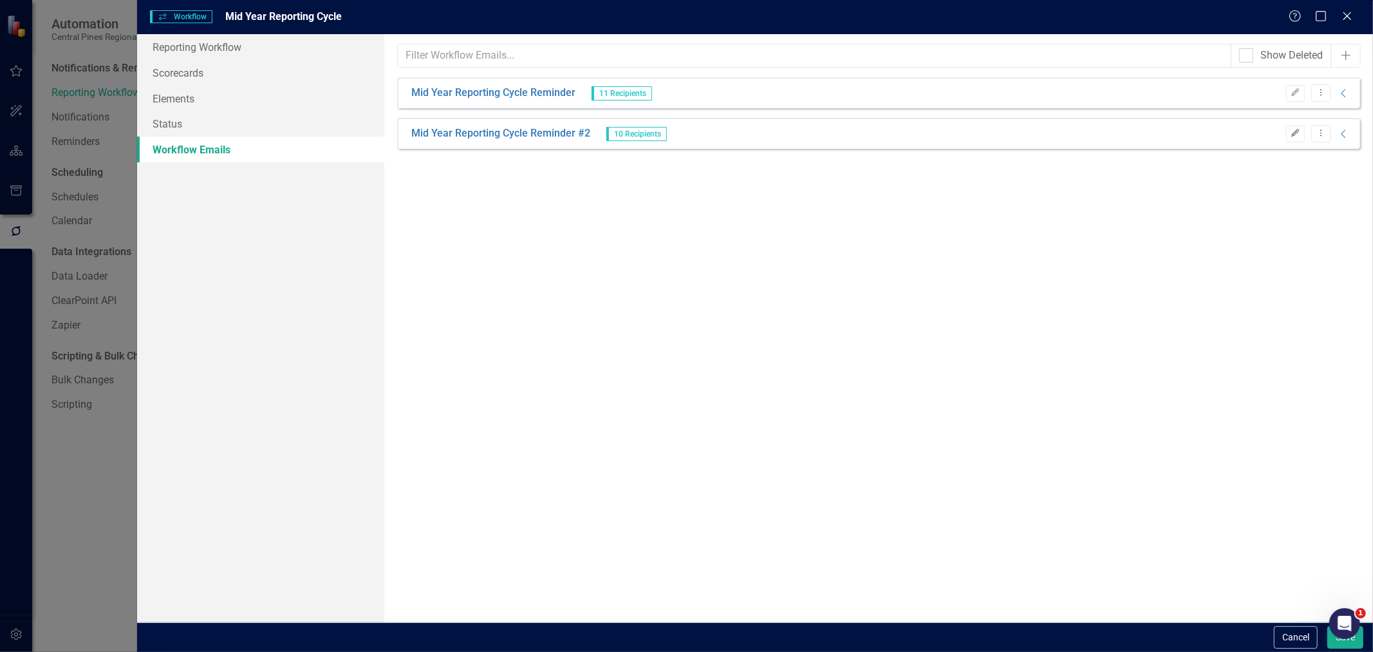
click at [1292, 131] on icon "Edit" at bounding box center [1296, 133] width 10 height 8
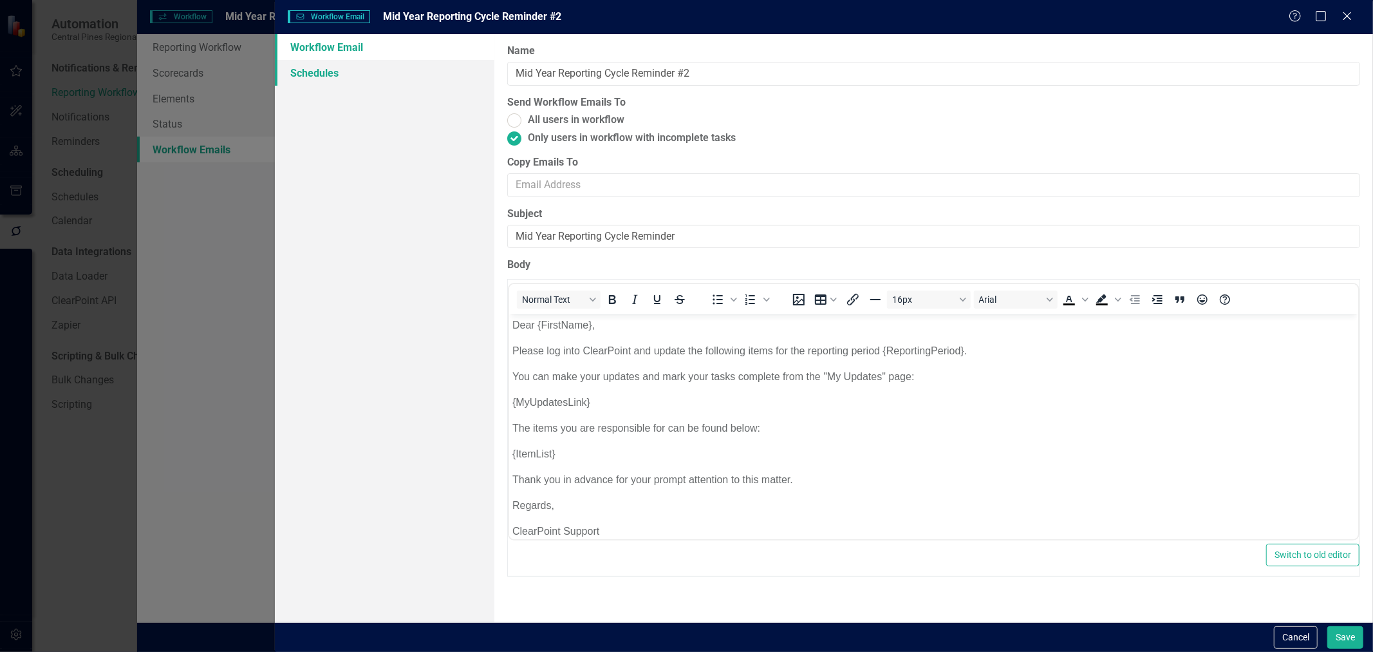
click at [370, 61] on link "Schedules" at bounding box center [385, 73] width 220 height 26
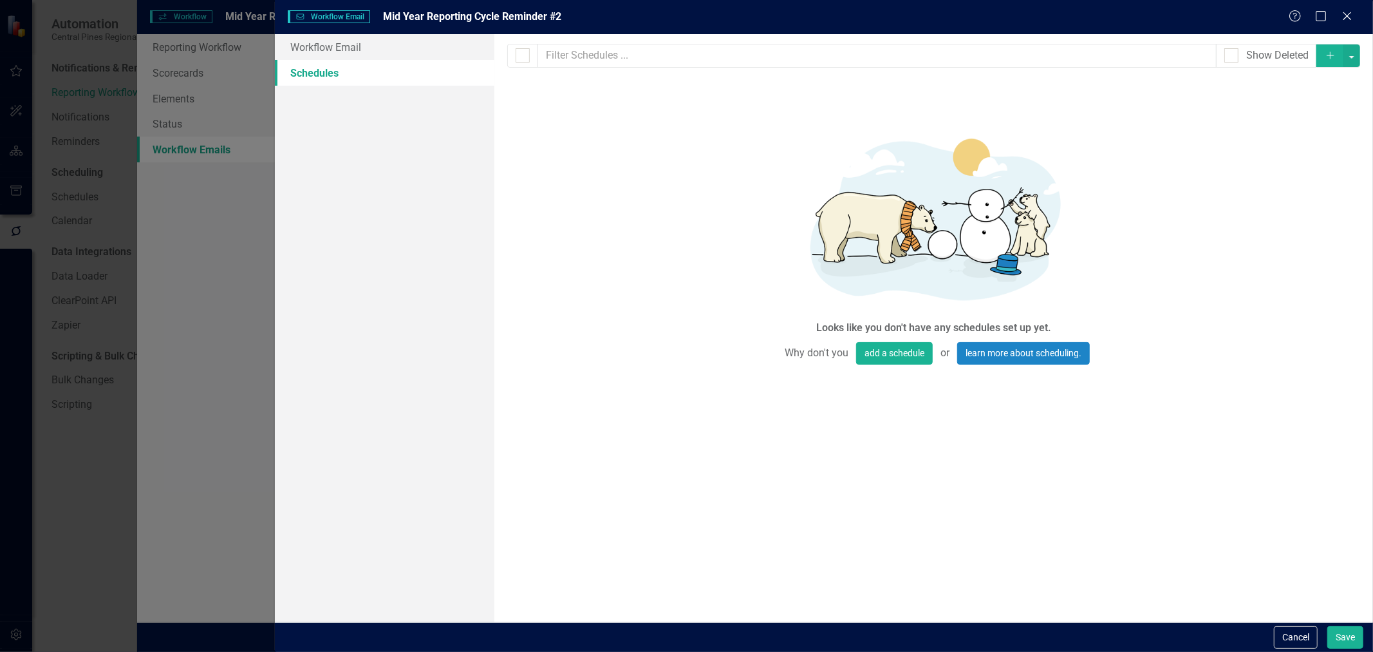
drag, startPoint x: 442, startPoint y: 122, endPoint x: 681, endPoint y: 7, distance: 265.2
click at [442, 122] on div "Workflow Email Schedules" at bounding box center [385, 328] width 220 height 588
